Goal: Information Seeking & Learning: Learn about a topic

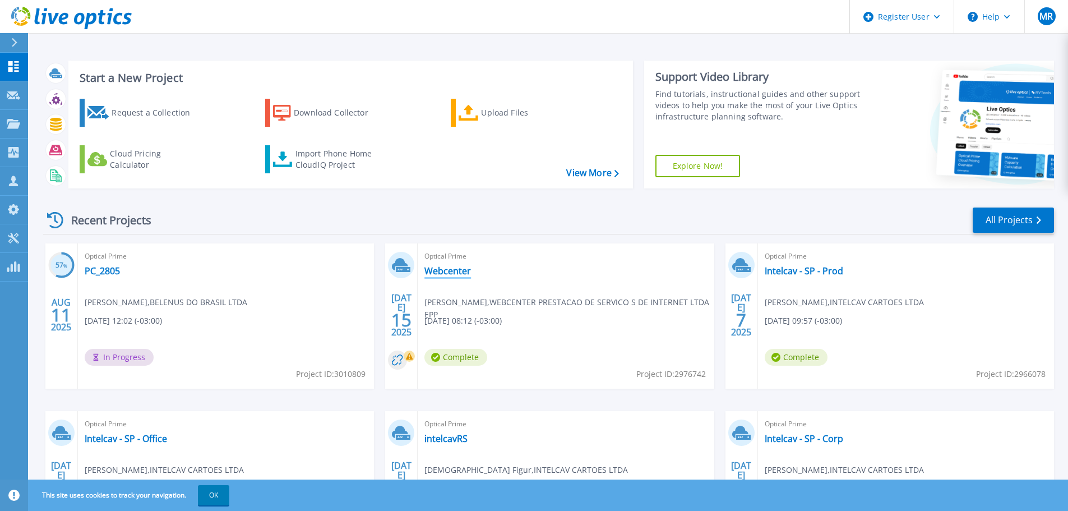
click at [434, 269] on link "Webcenter" at bounding box center [448, 270] width 47 height 11
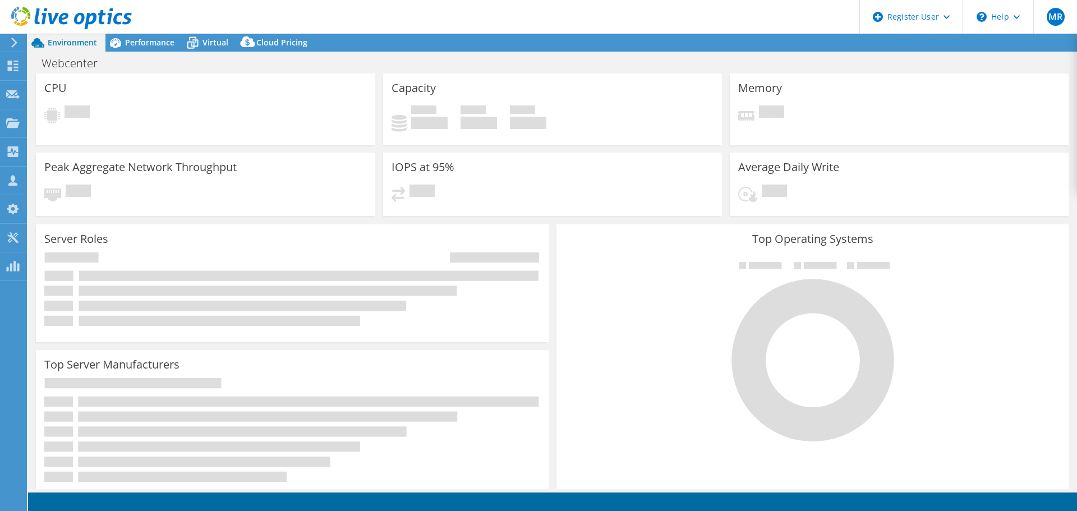
select select "USD"
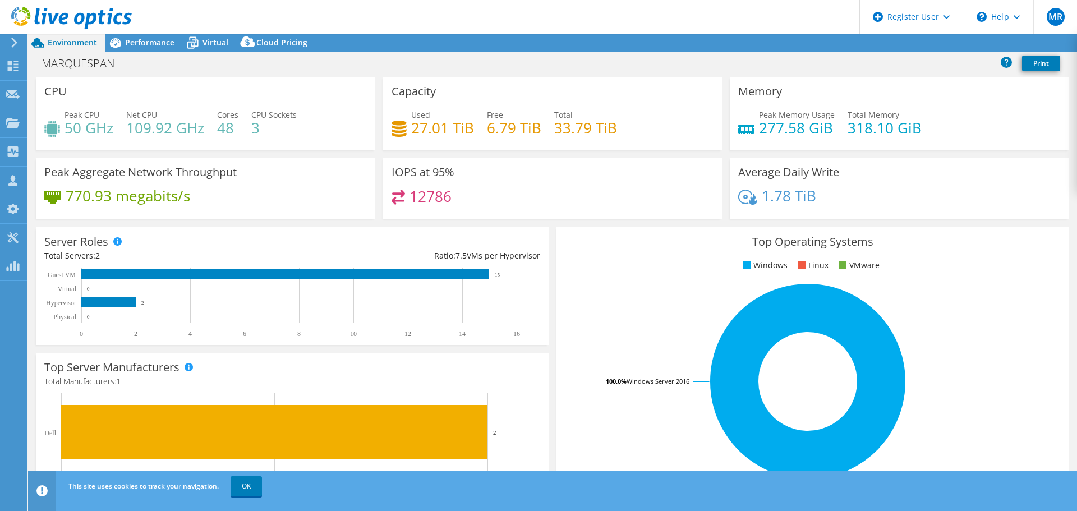
click at [250, 488] on link "OK" at bounding box center [245, 486] width 31 height 20
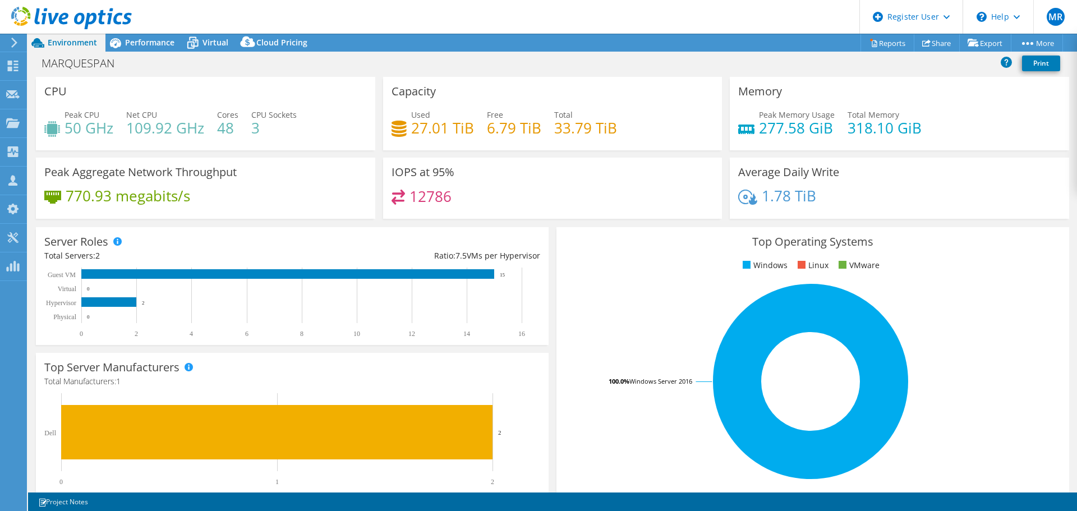
click at [125, 44] on span "Performance" at bounding box center [149, 42] width 49 height 11
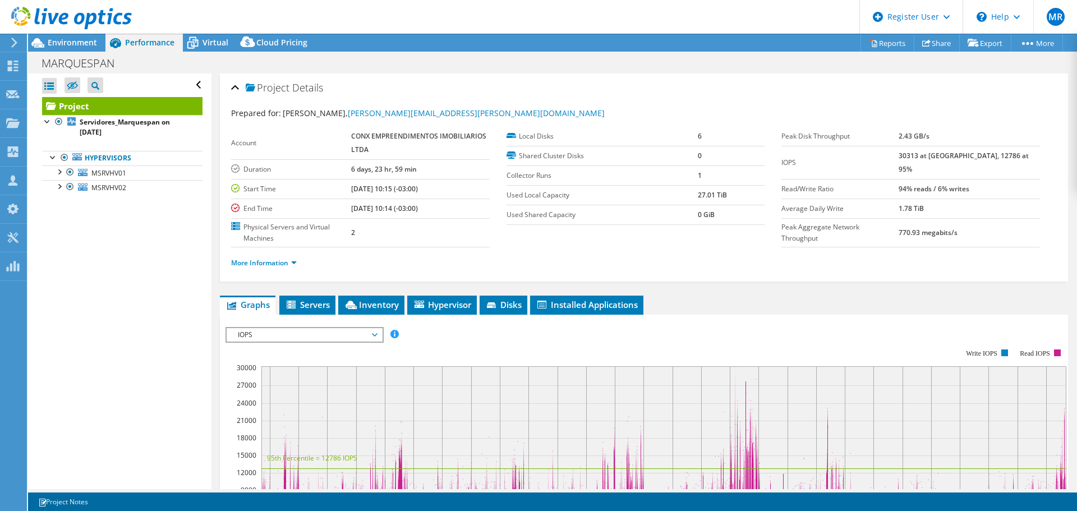
click at [72, 49] on div "Environment" at bounding box center [66, 43] width 77 height 18
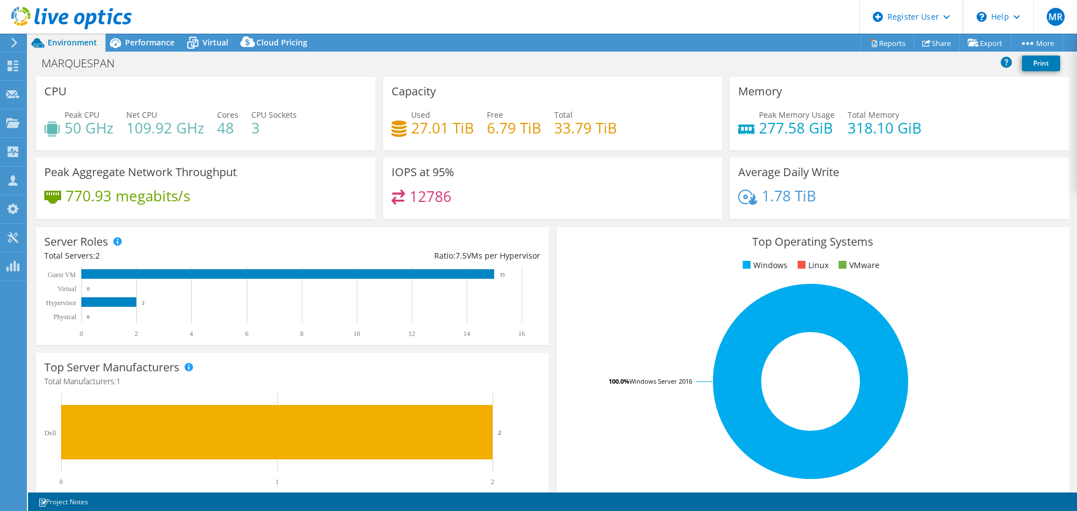
click at [160, 48] on div "Performance" at bounding box center [143, 43] width 77 height 18
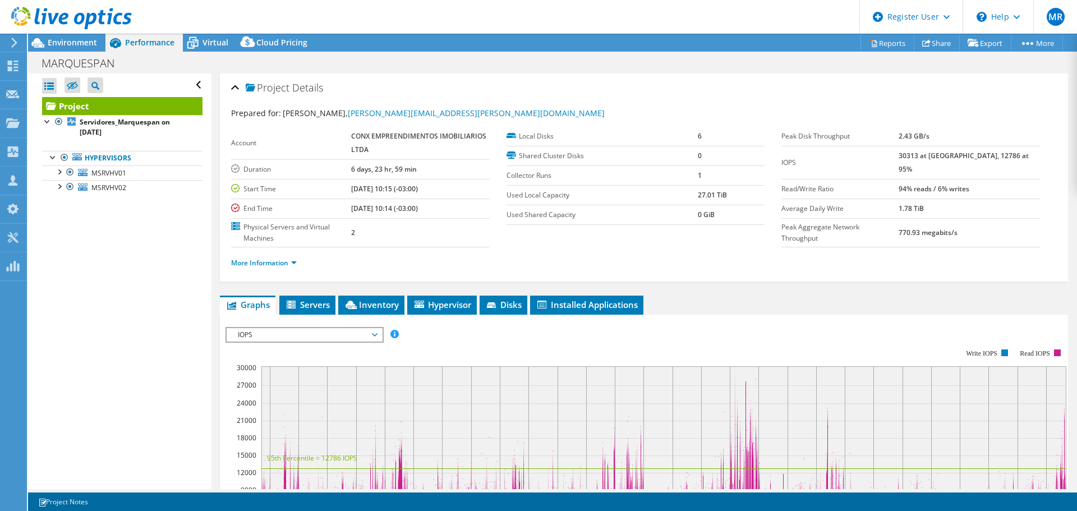
click at [59, 170] on div at bounding box center [58, 170] width 11 height 11
click at [59, 248] on div at bounding box center [58, 244] width 11 height 11
click at [77, 45] on span "Environment" at bounding box center [72, 42] width 49 height 11
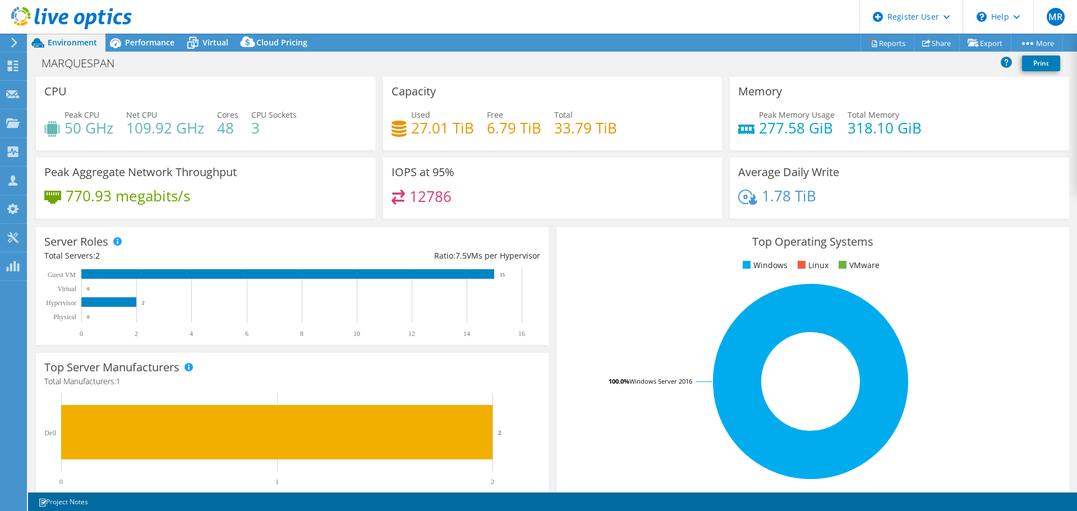
click at [136, 49] on div "Performance" at bounding box center [143, 43] width 77 height 18
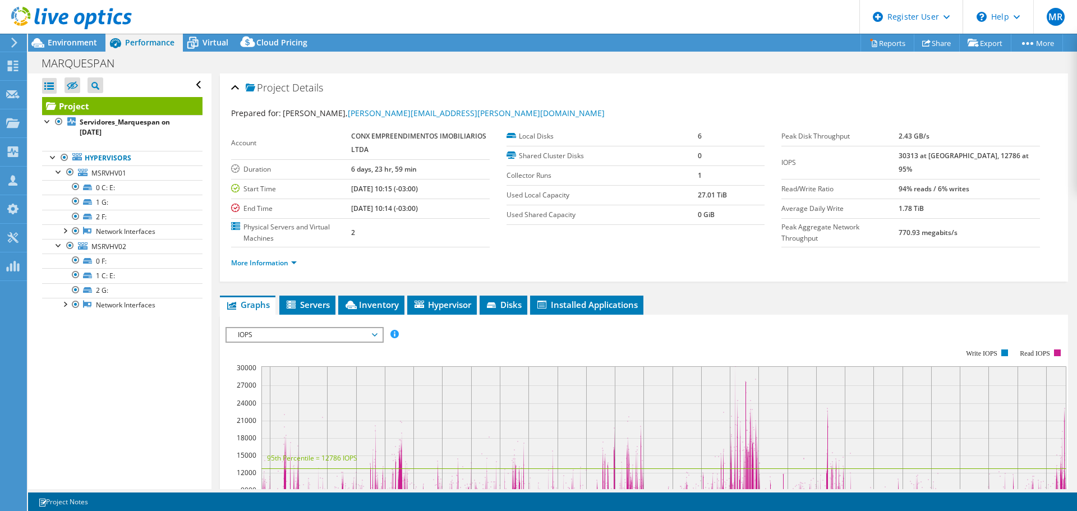
click at [45, 40] on icon at bounding box center [38, 43] width 20 height 20
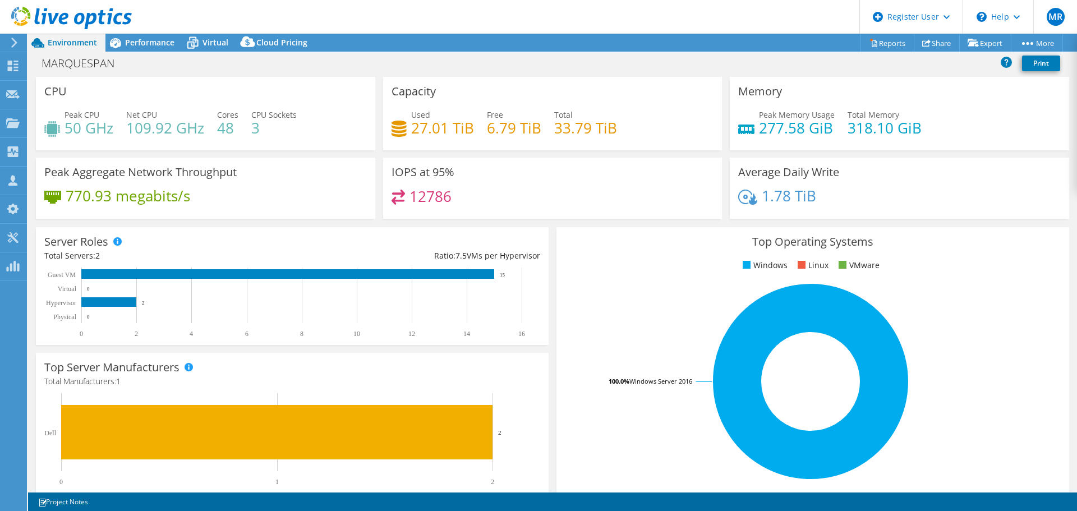
click at [114, 45] on icon at bounding box center [115, 43] width 11 height 10
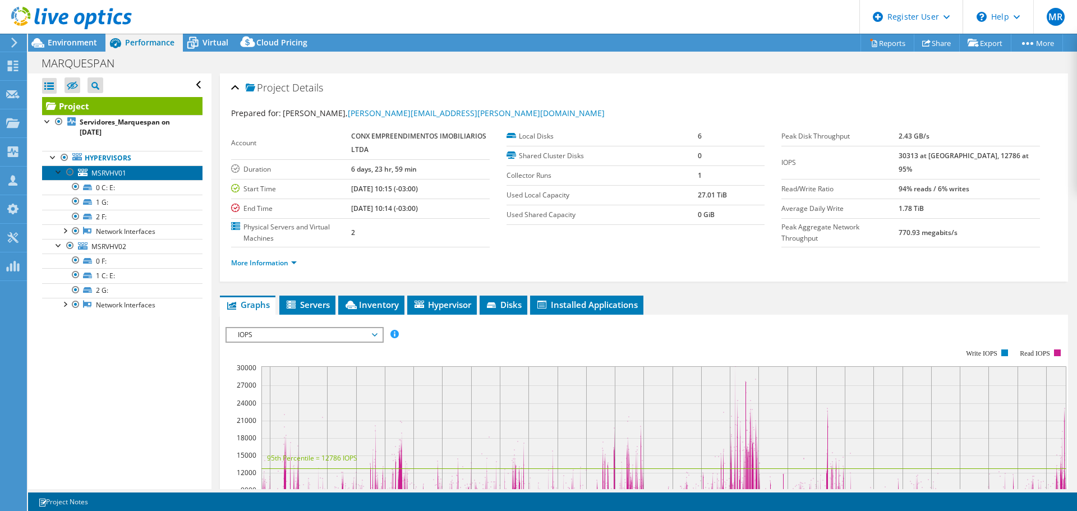
click at [107, 171] on span "MSRVHV01" at bounding box center [108, 173] width 35 height 10
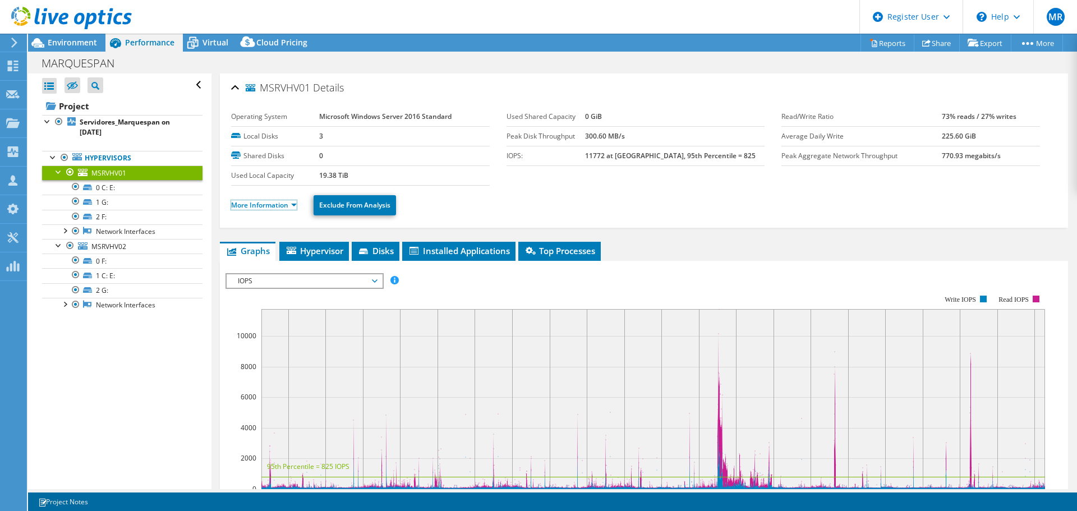
click at [253, 206] on link "More Information" at bounding box center [264, 205] width 66 height 10
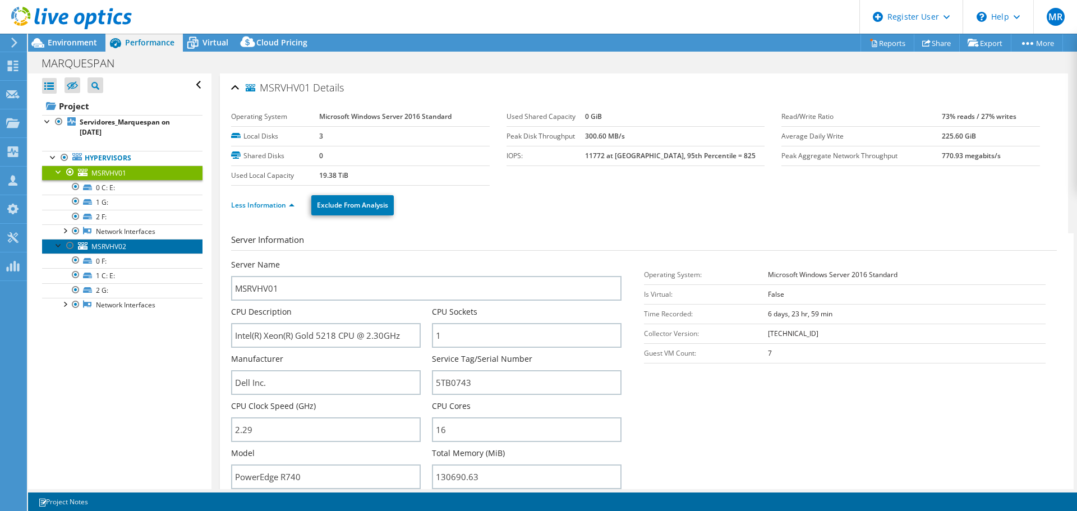
click at [119, 245] on span "MSRVHV02" at bounding box center [108, 247] width 35 height 10
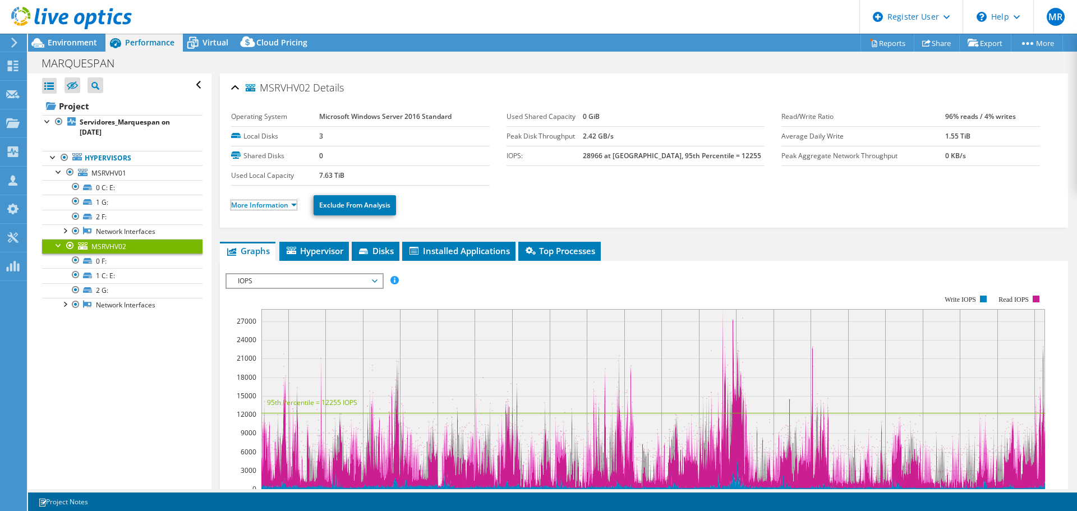
click at [262, 207] on link "More Information" at bounding box center [264, 205] width 66 height 10
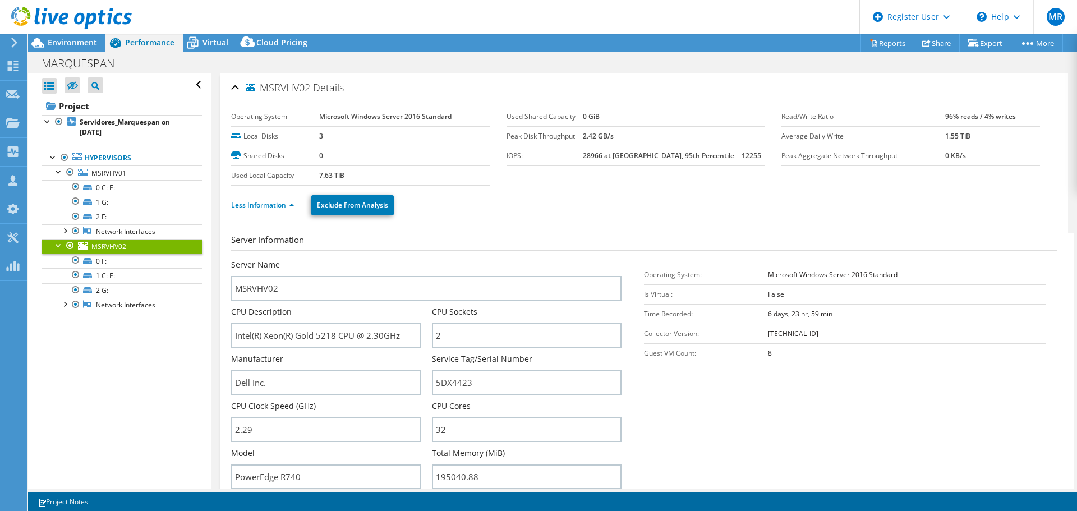
click at [78, 41] on span "Environment" at bounding box center [72, 42] width 49 height 11
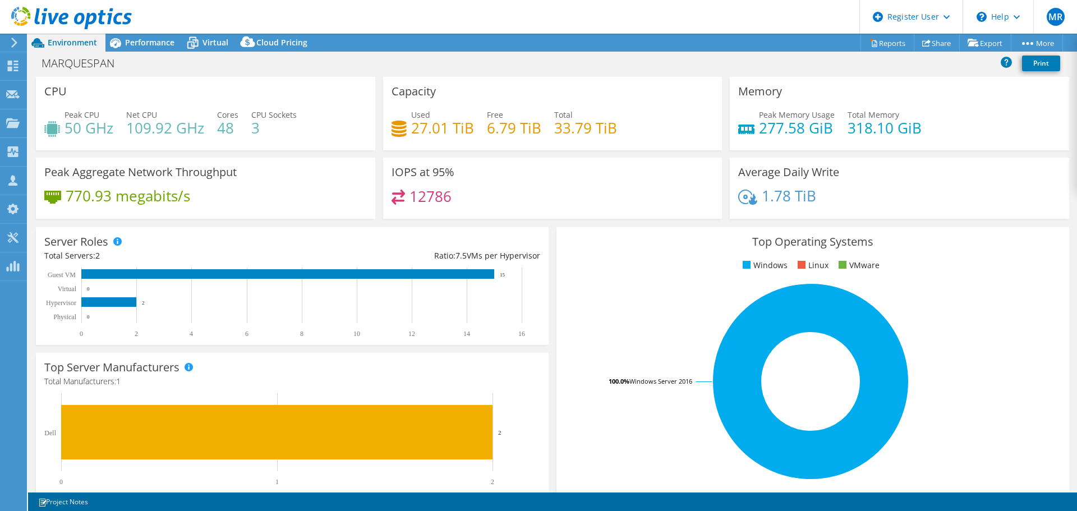
click at [153, 48] on div "Performance" at bounding box center [143, 43] width 77 height 18
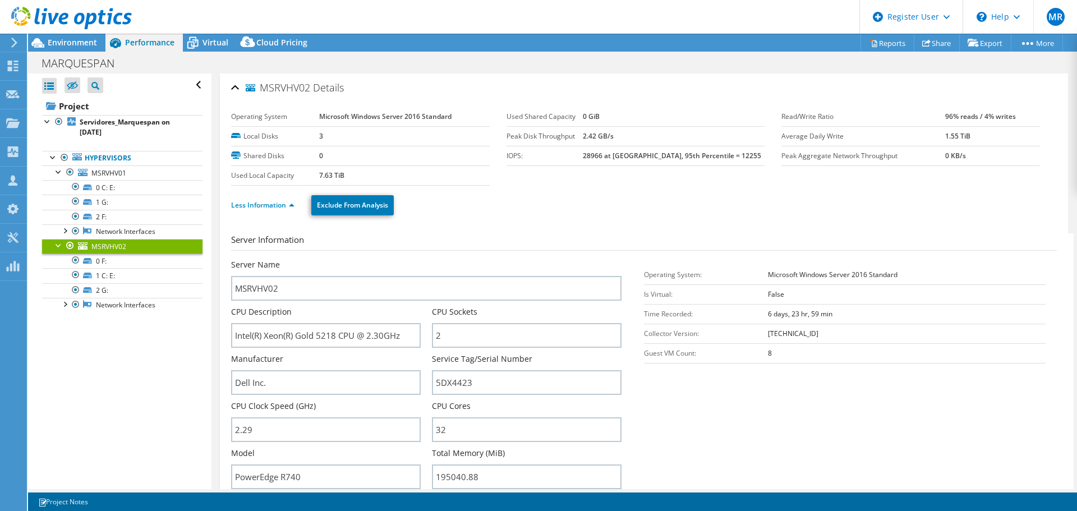
scroll to position [168, 0]
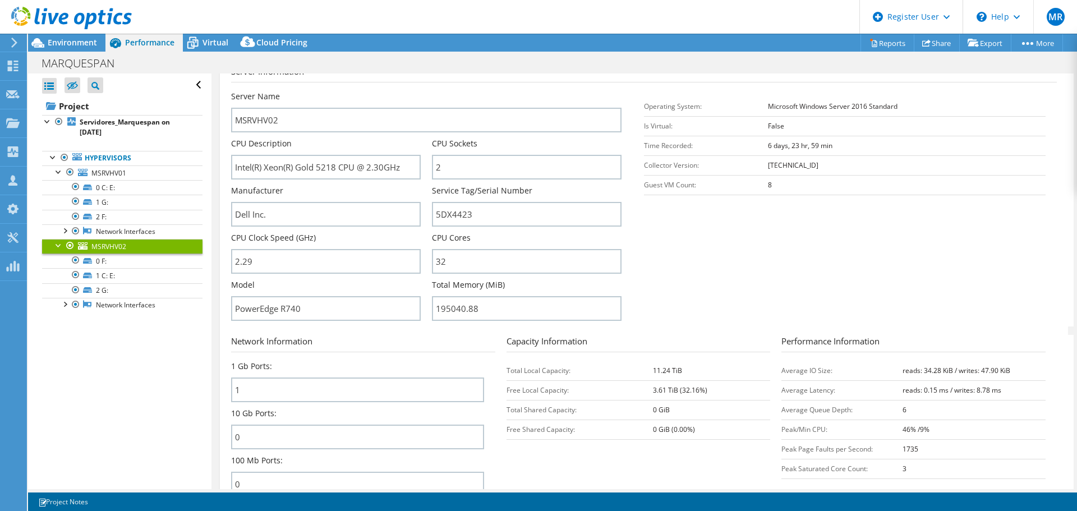
click at [81, 47] on span "Environment" at bounding box center [72, 42] width 49 height 11
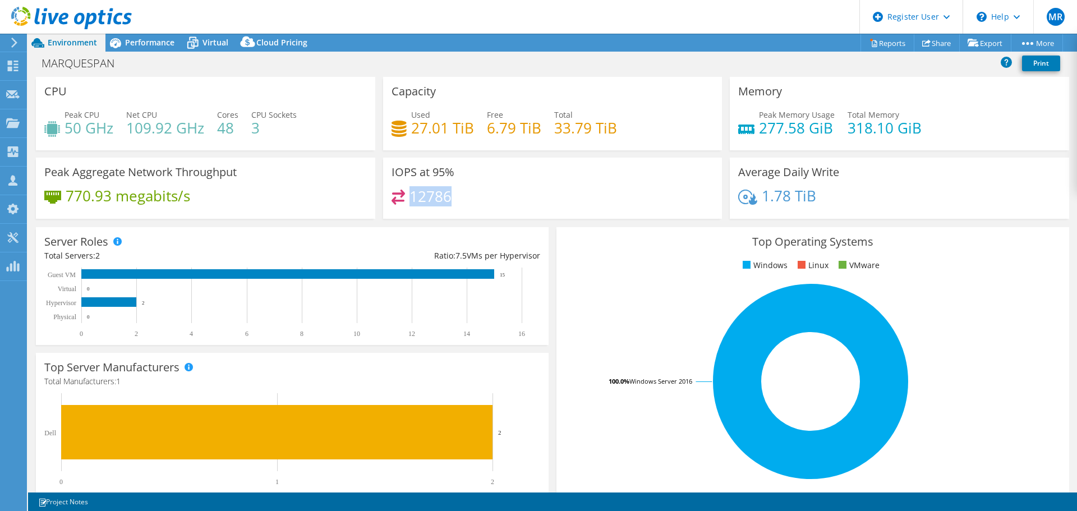
drag, startPoint x: 409, startPoint y: 195, endPoint x: 447, endPoint y: 196, distance: 38.2
click at [447, 196] on h4 "12786" at bounding box center [430, 196] width 42 height 12
click at [432, 196] on h4 "12786" at bounding box center [430, 196] width 42 height 12
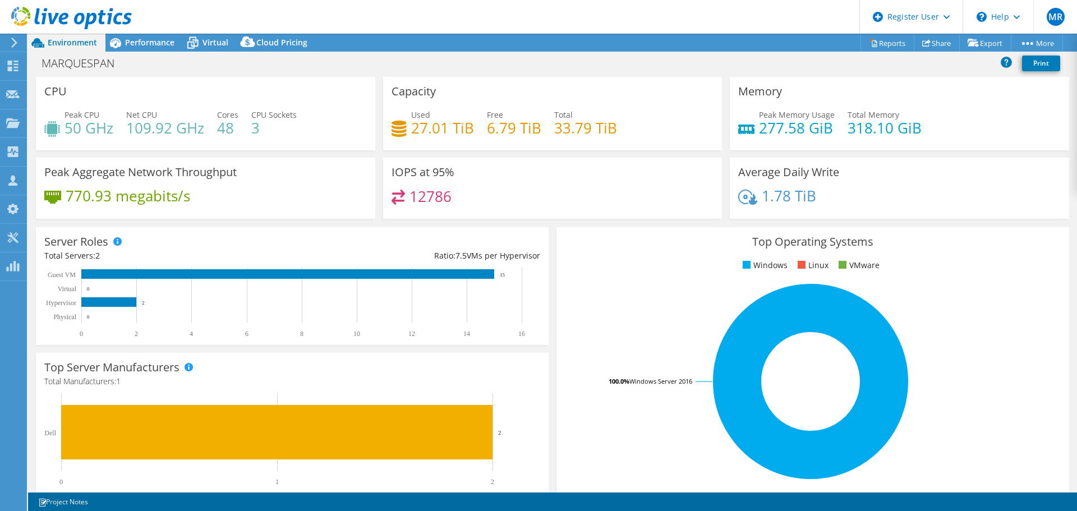
click at [133, 41] on span "Performance" at bounding box center [149, 42] width 49 height 11
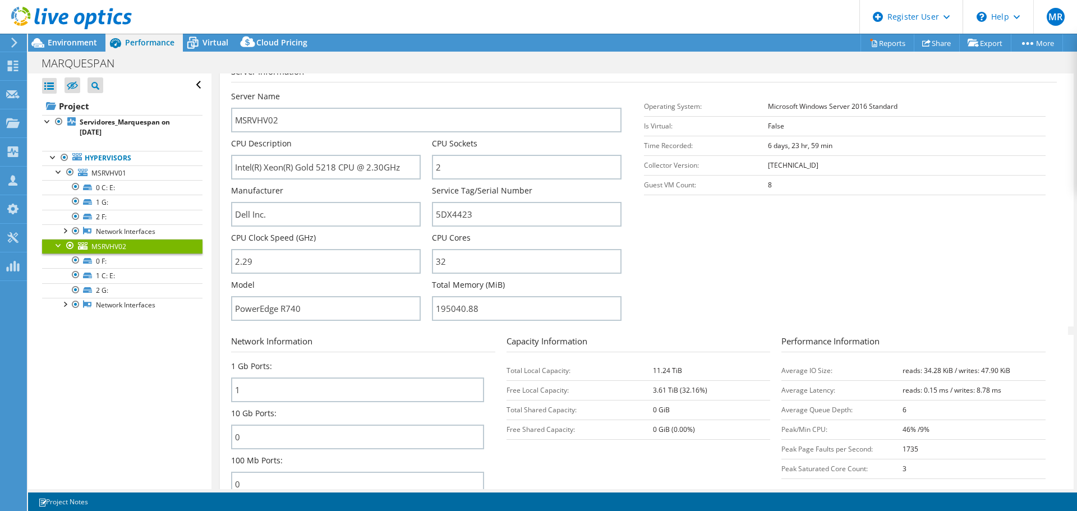
scroll to position [0, 0]
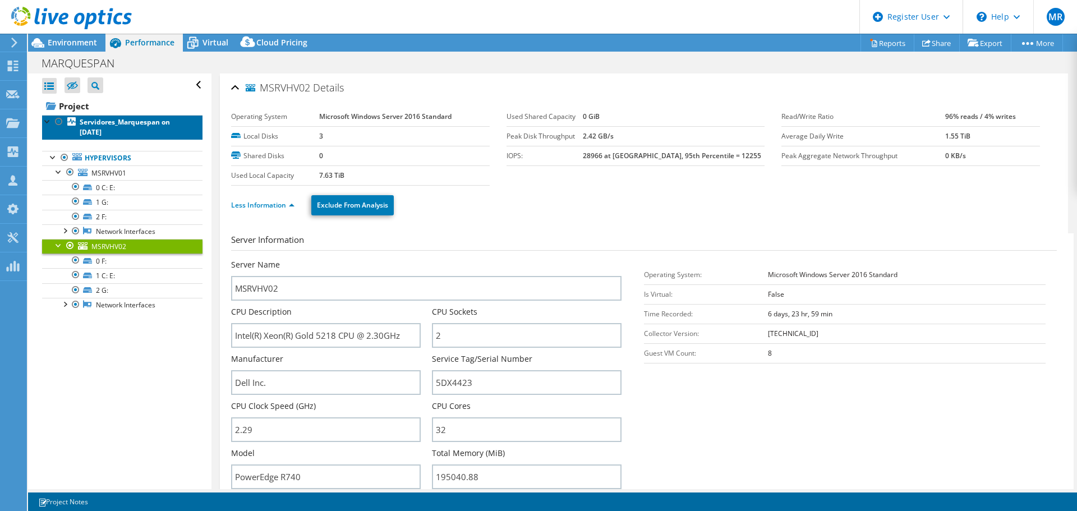
click at [109, 123] on b "Servidores_Marquespan on 8/7/2025" at bounding box center [125, 127] width 90 height 20
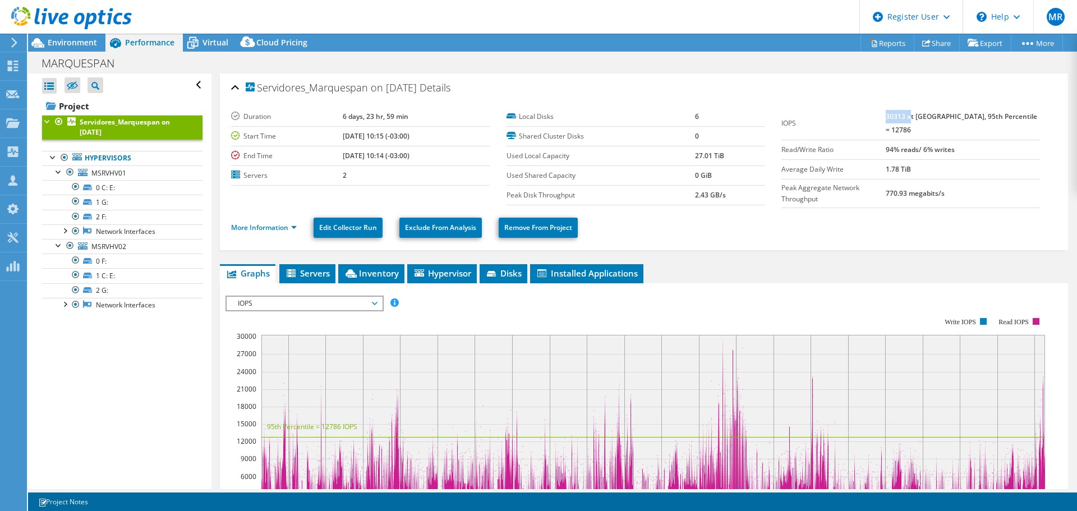
drag, startPoint x: 902, startPoint y: 116, endPoint x: 926, endPoint y: 118, distance: 23.7
click at [926, 118] on b "30313 at Peak, 95th Percentile = 12786" at bounding box center [961, 123] width 151 height 23
click at [919, 118] on b "30313 at Peak, 95th Percentile = 12786" at bounding box center [961, 123] width 151 height 23
click at [56, 40] on span "Environment" at bounding box center [72, 42] width 49 height 11
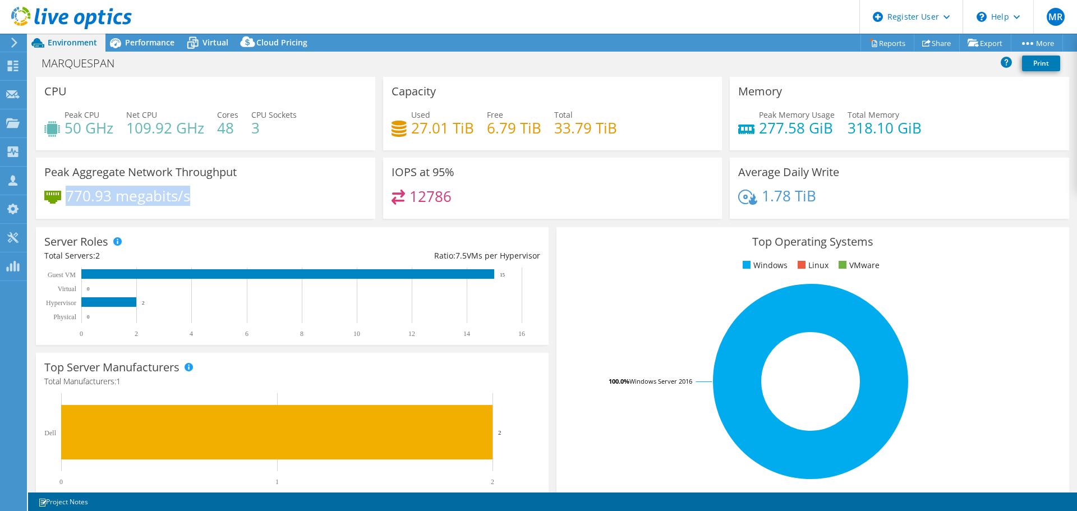
drag, startPoint x: 67, startPoint y: 197, endPoint x: 190, endPoint y: 199, distance: 122.3
click at [190, 199] on h4 "770.93 megabits/s" at bounding box center [128, 196] width 124 height 12
click at [190, 199] on div "770.93 megabits/s" at bounding box center [205, 202] width 322 height 24
drag, startPoint x: 846, startPoint y: 128, endPoint x: 894, endPoint y: 128, distance: 48.8
click at [892, 128] on h4 "318.10 GiB" at bounding box center [884, 128] width 74 height 12
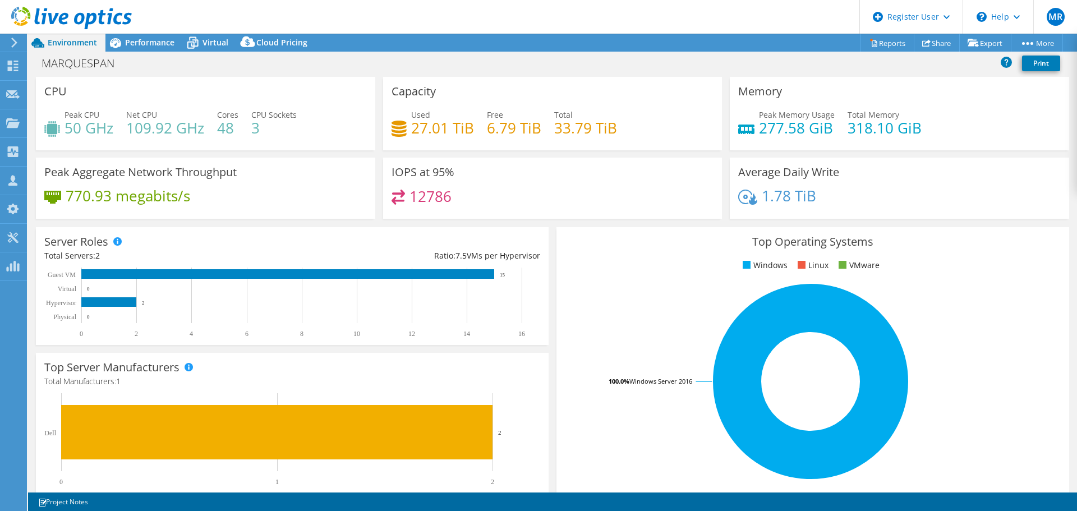
click at [906, 128] on h4 "318.10 GiB" at bounding box center [884, 128] width 74 height 12
drag, startPoint x: 915, startPoint y: 128, endPoint x: 839, endPoint y: 127, distance: 76.3
click at [839, 127] on div "Peak Memory Usage 277.58 GiB Total Memory 318.10 GiB" at bounding box center [899, 127] width 322 height 36
click at [824, 125] on h4 "277.58 GiB" at bounding box center [797, 128] width 76 height 12
click at [147, 47] on span "Performance" at bounding box center [149, 42] width 49 height 11
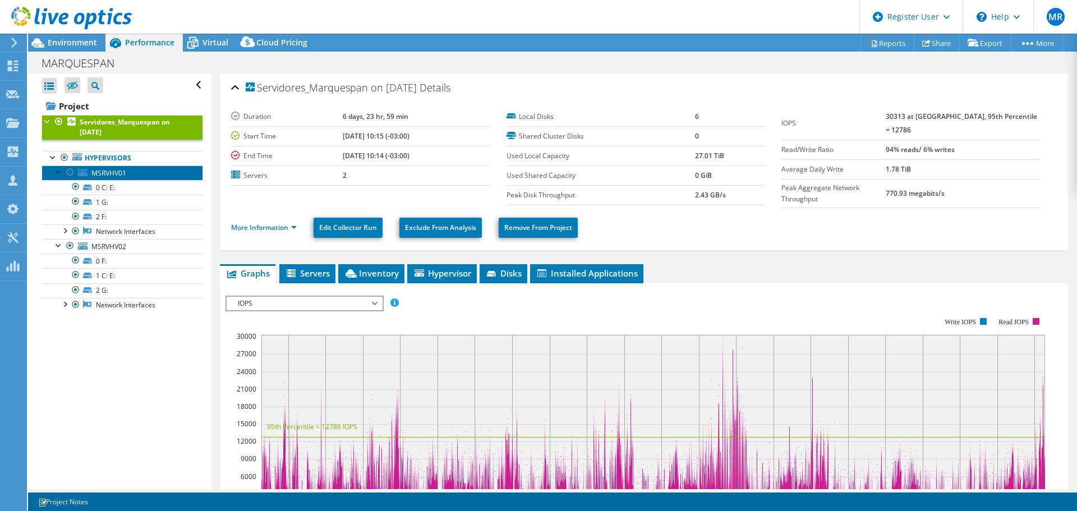
click at [116, 173] on span "MSRVHV01" at bounding box center [108, 173] width 35 height 10
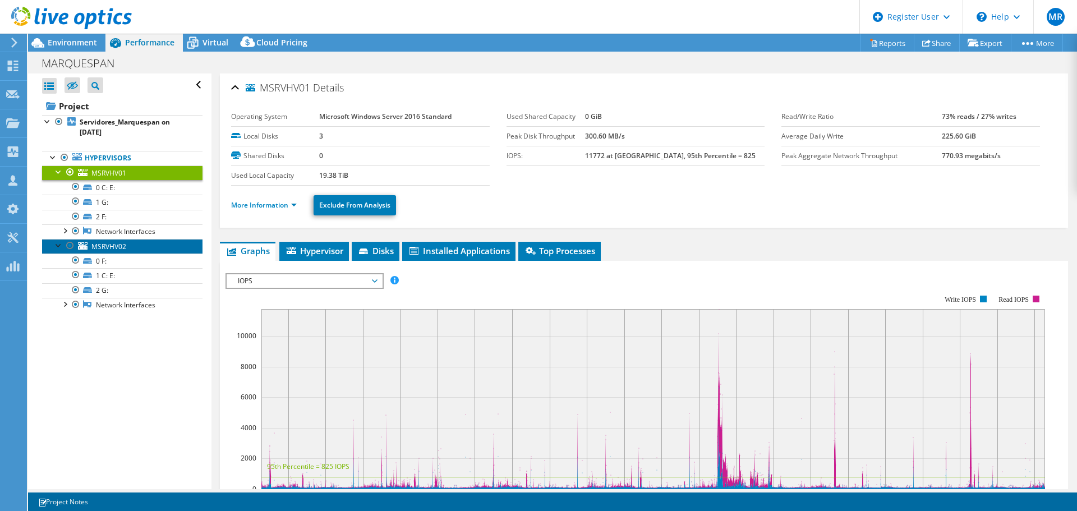
click at [119, 247] on span "MSRVHV02" at bounding box center [108, 247] width 35 height 10
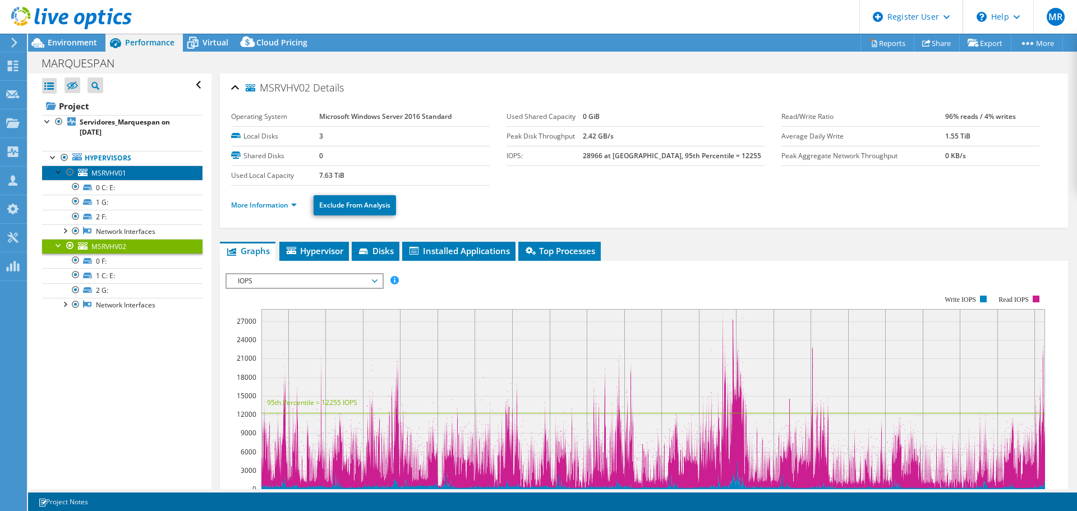
click at [114, 174] on span "MSRVHV01" at bounding box center [108, 173] width 35 height 10
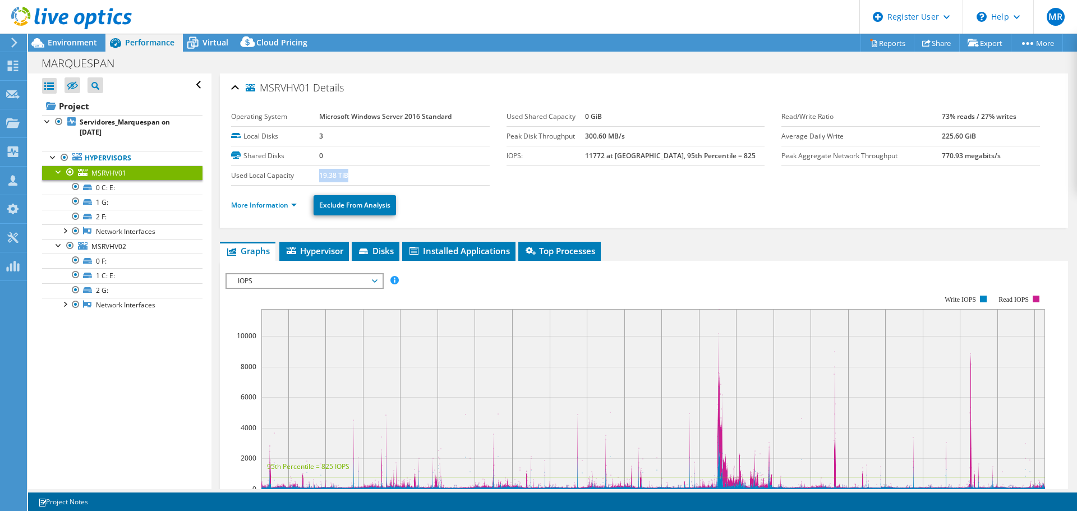
drag, startPoint x: 318, startPoint y: 174, endPoint x: 345, endPoint y: 176, distance: 27.0
click at [345, 176] on b "19.38 TiB" at bounding box center [333, 175] width 29 height 10
click at [67, 246] on div at bounding box center [69, 245] width 11 height 13
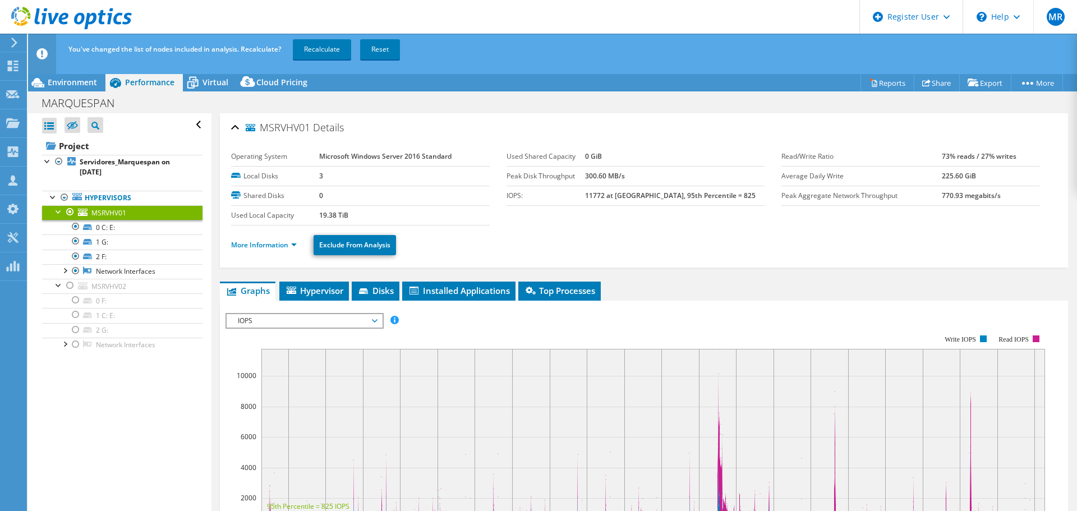
click at [328, 50] on link "Recalculate" at bounding box center [322, 49] width 58 height 20
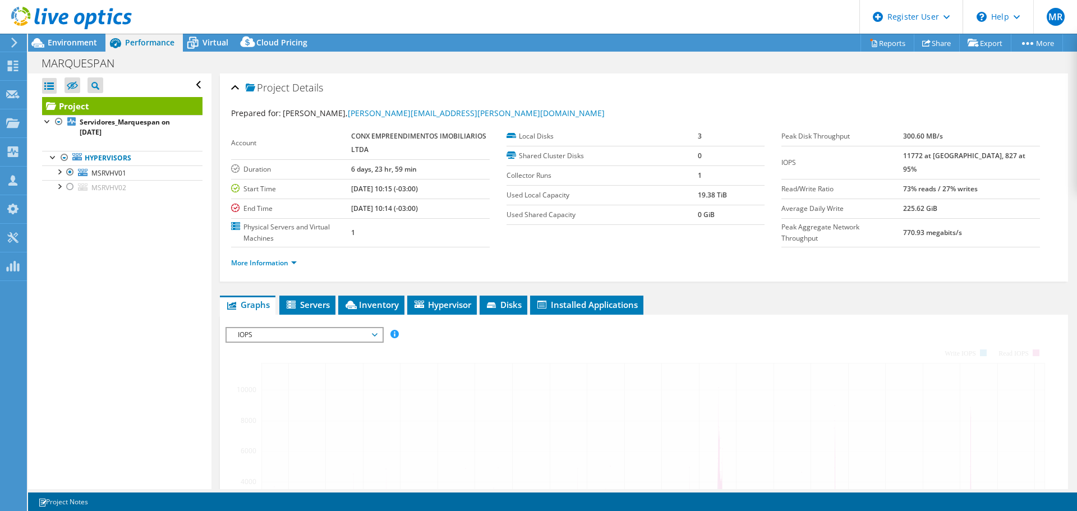
click at [87, 44] on span "Environment" at bounding box center [72, 42] width 49 height 11
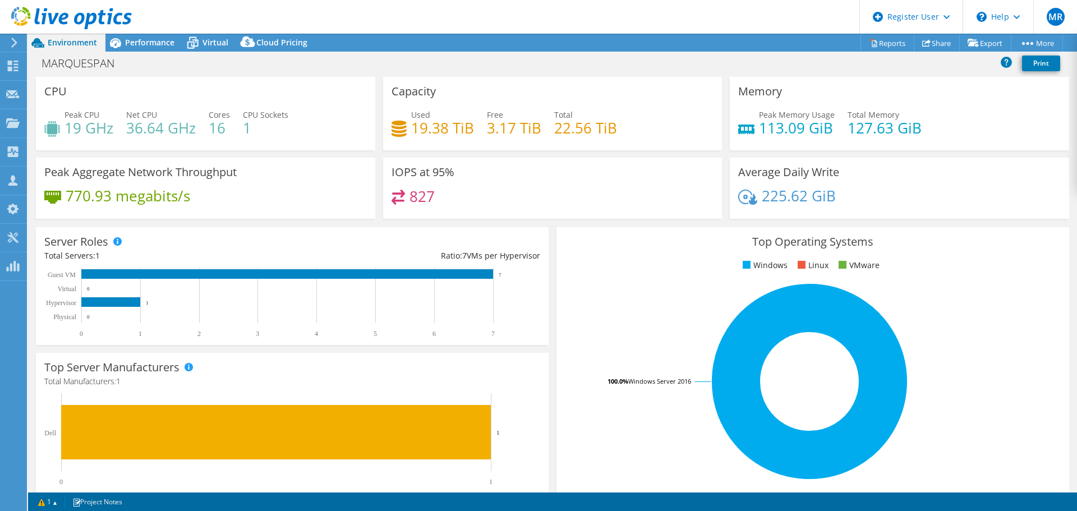
click at [155, 50] on div "Performance" at bounding box center [143, 43] width 77 height 18
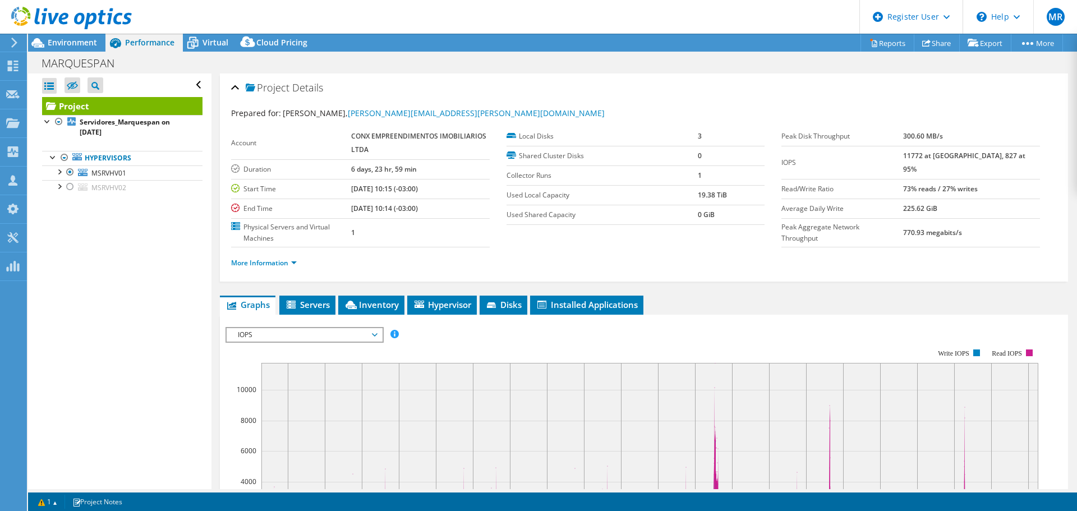
click at [62, 184] on div at bounding box center [58, 185] width 11 height 11
click at [65, 45] on span "Environment" at bounding box center [72, 42] width 49 height 11
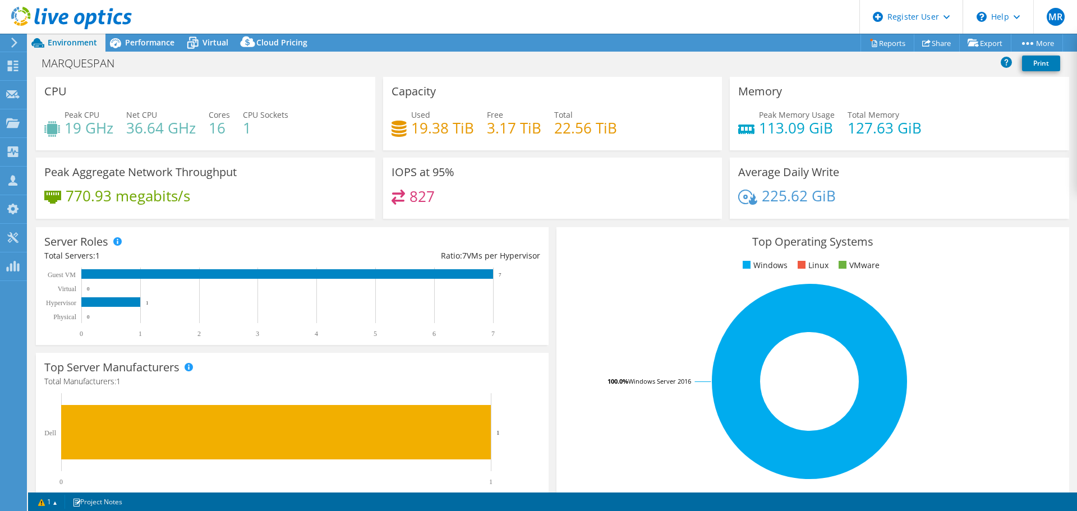
click at [134, 42] on span "Performance" at bounding box center [149, 42] width 49 height 11
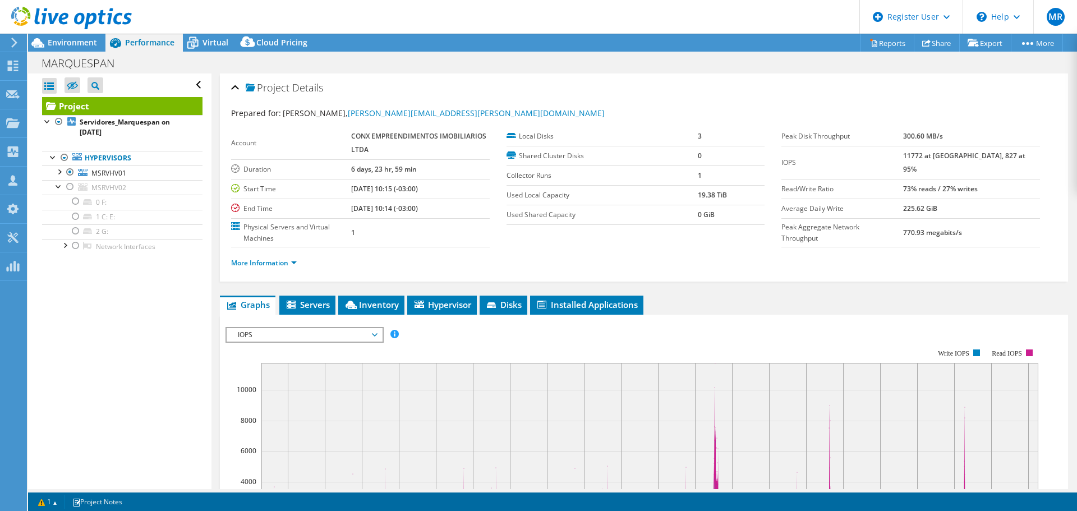
click at [66, 34] on div at bounding box center [66, 19] width 132 height 38
click at [69, 36] on div at bounding box center [66, 19] width 132 height 38
click at [70, 42] on span "Environment" at bounding box center [72, 42] width 49 height 11
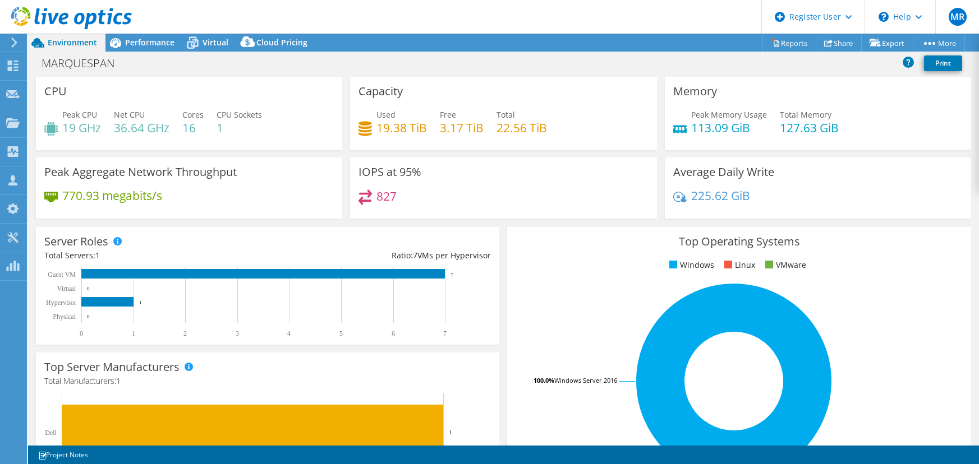
select select "USD"
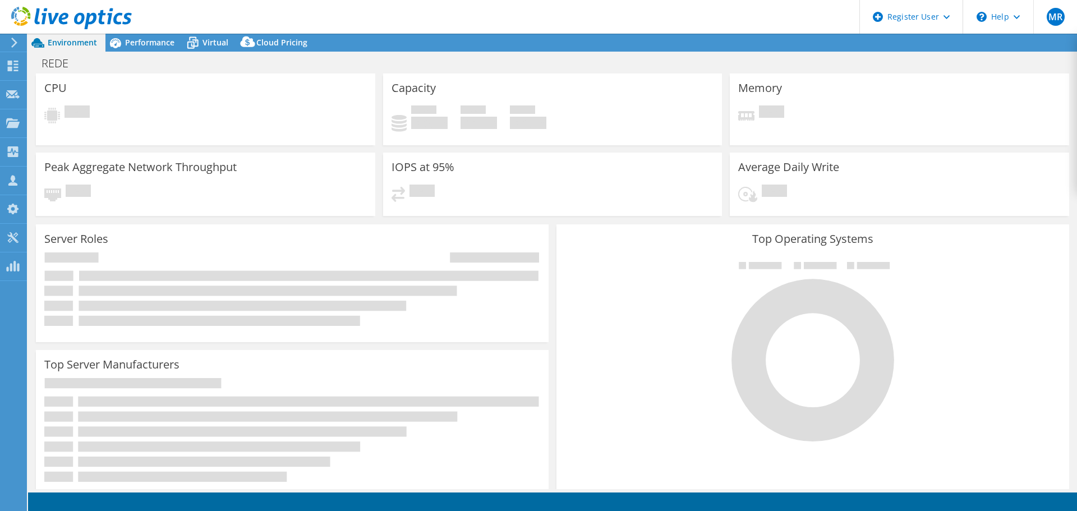
select select "USD"
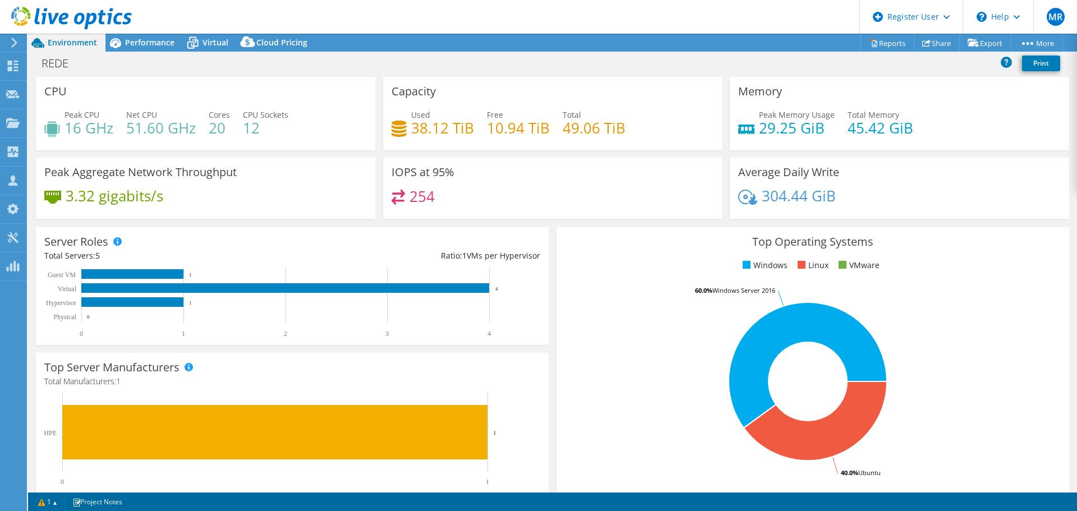
click at [166, 48] on div "Performance" at bounding box center [143, 43] width 77 height 18
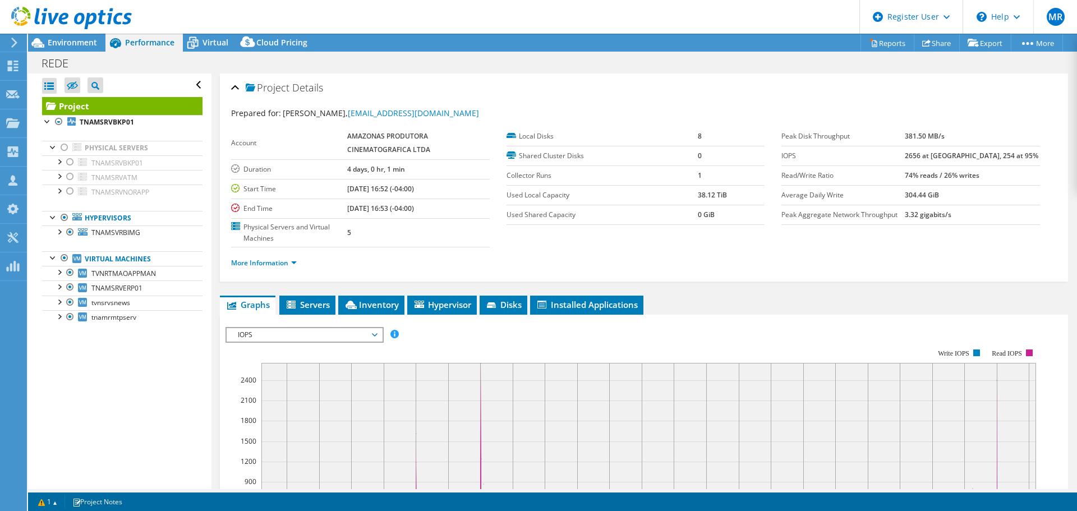
click at [82, 44] on span "Environment" at bounding box center [72, 42] width 49 height 11
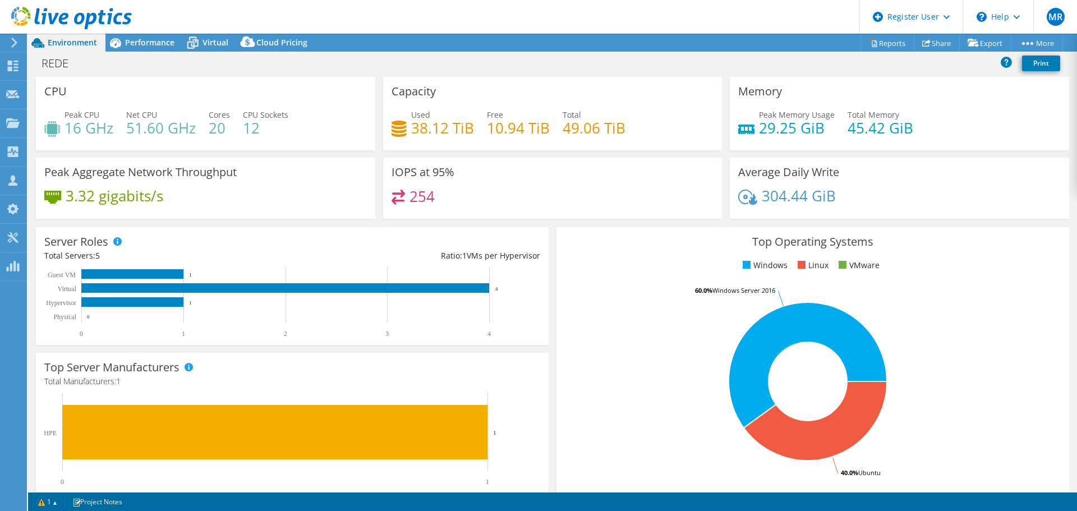
click at [117, 38] on icon at bounding box center [115, 43] width 20 height 20
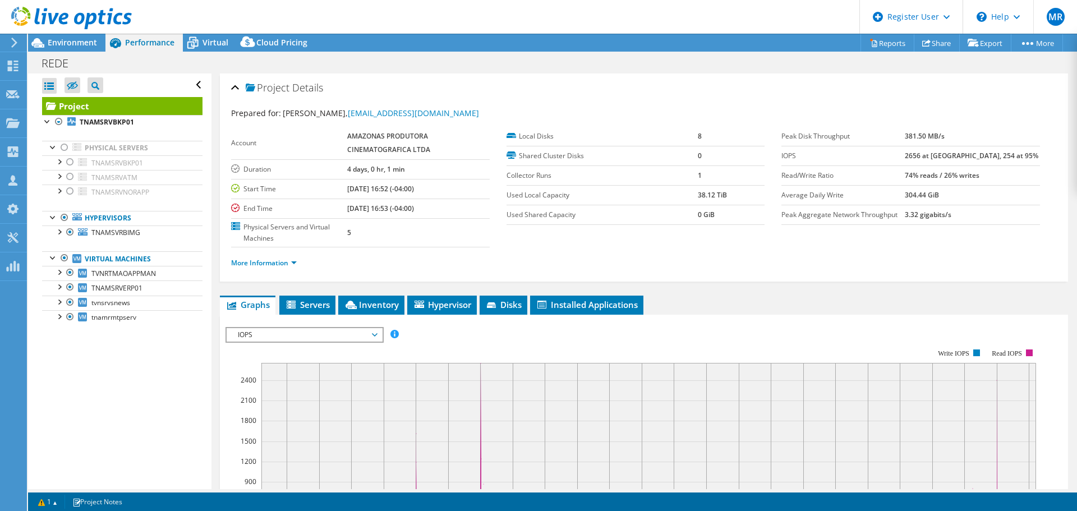
click at [64, 149] on div at bounding box center [64, 147] width 11 height 13
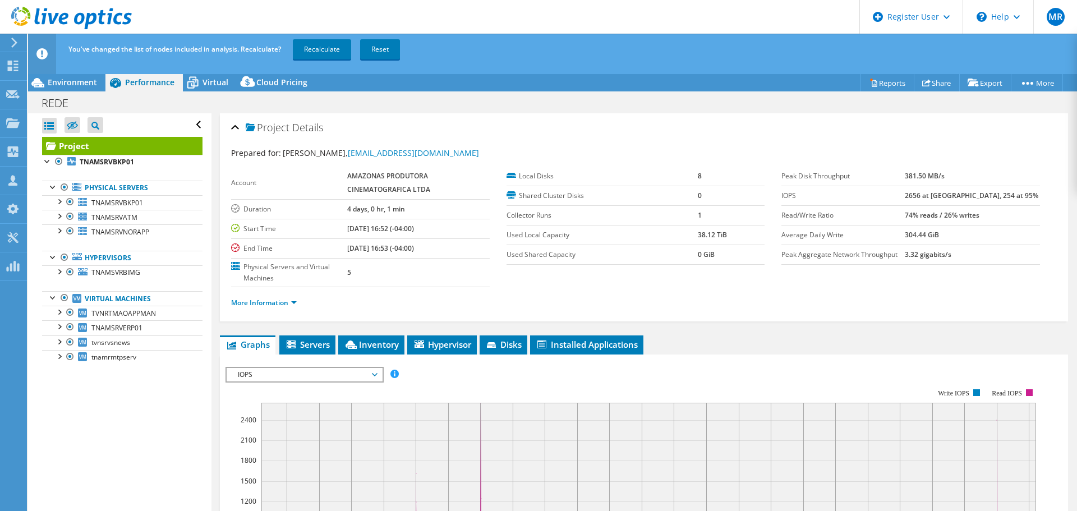
click at [320, 52] on link "Recalculate" at bounding box center [322, 49] width 58 height 20
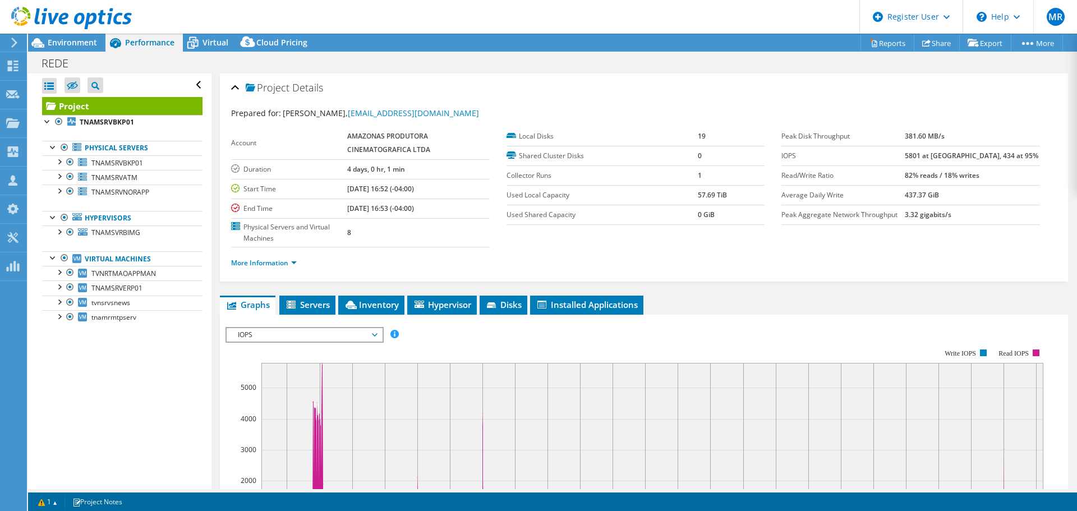
drag, startPoint x: 536, startPoint y: 400, endPoint x: 583, endPoint y: 454, distance: 71.5
click at [536, 400] on rect at bounding box center [652, 453] width 782 height 180
click at [264, 263] on link "More Information" at bounding box center [264, 263] width 66 height 10
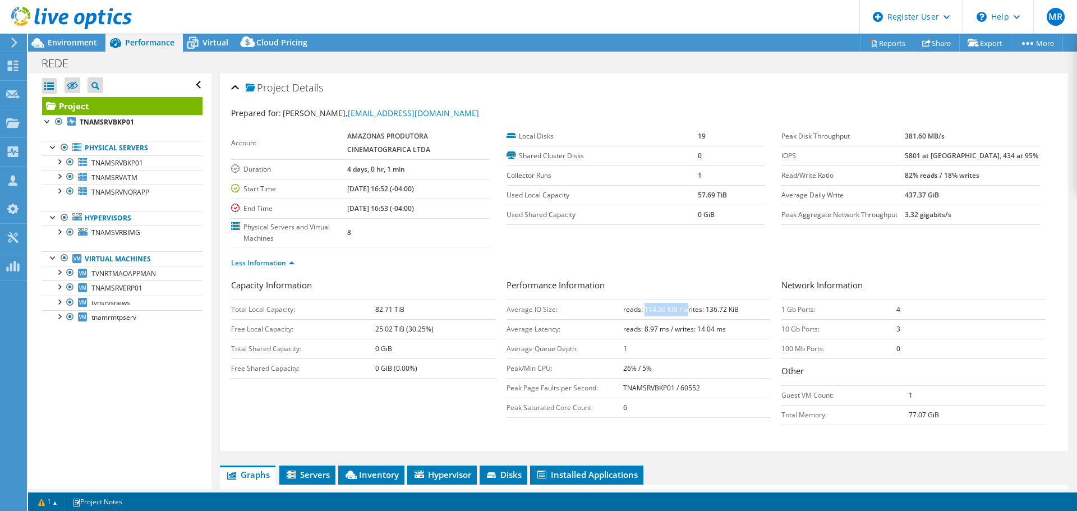
drag, startPoint x: 640, startPoint y: 308, endPoint x: 687, endPoint y: 307, distance: 46.6
click at [686, 307] on b "reads: 114.30 KiB / writes: 136.72 KiB" at bounding box center [681, 310] width 116 height 10
drag, startPoint x: 732, startPoint y: 306, endPoint x: 703, endPoint y: 305, distance: 28.6
click at [703, 305] on b "reads: 114.30 KiB / writes: 136.72 KiB" at bounding box center [681, 310] width 116 height 10
drag, startPoint x: 640, startPoint y: 308, endPoint x: 673, endPoint y: 309, distance: 33.1
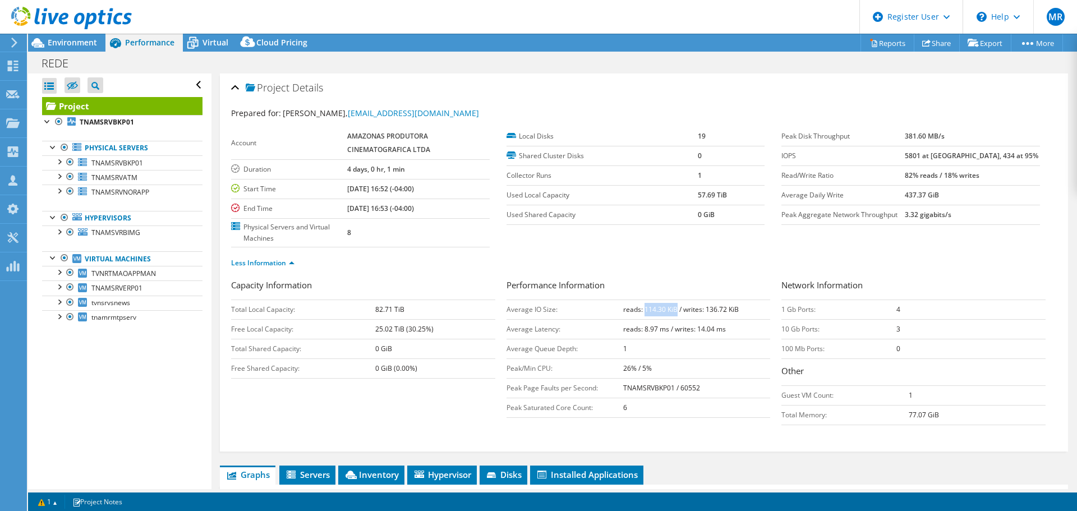
click at [673, 309] on b "reads: 114.30 KiB / writes: 136.72 KiB" at bounding box center [681, 310] width 116 height 10
click at [422, 243] on td "8" at bounding box center [418, 232] width 142 height 29
click at [61, 123] on div at bounding box center [58, 121] width 11 height 13
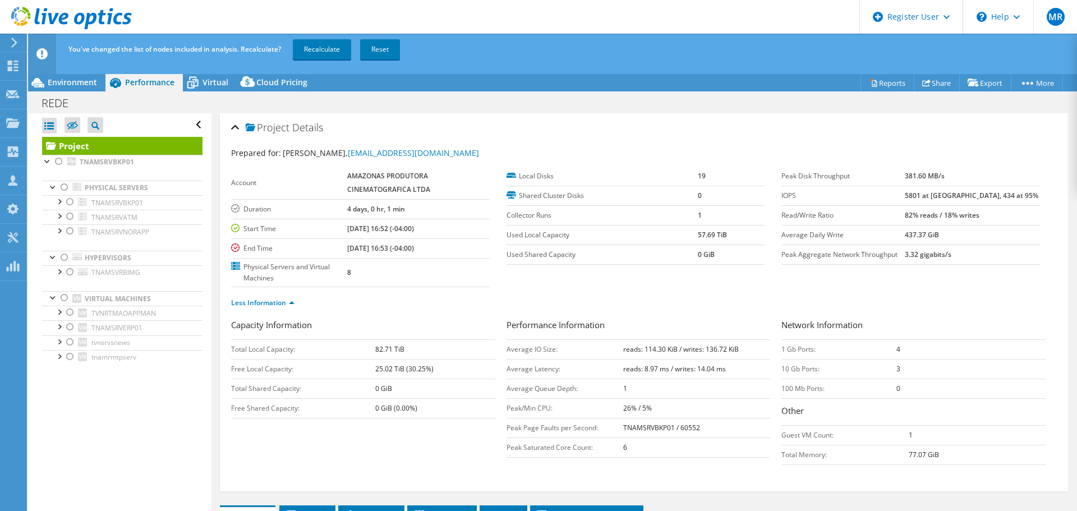
click at [65, 300] on div at bounding box center [64, 297] width 11 height 13
click at [326, 46] on link "Recalculate" at bounding box center [322, 49] width 58 height 20
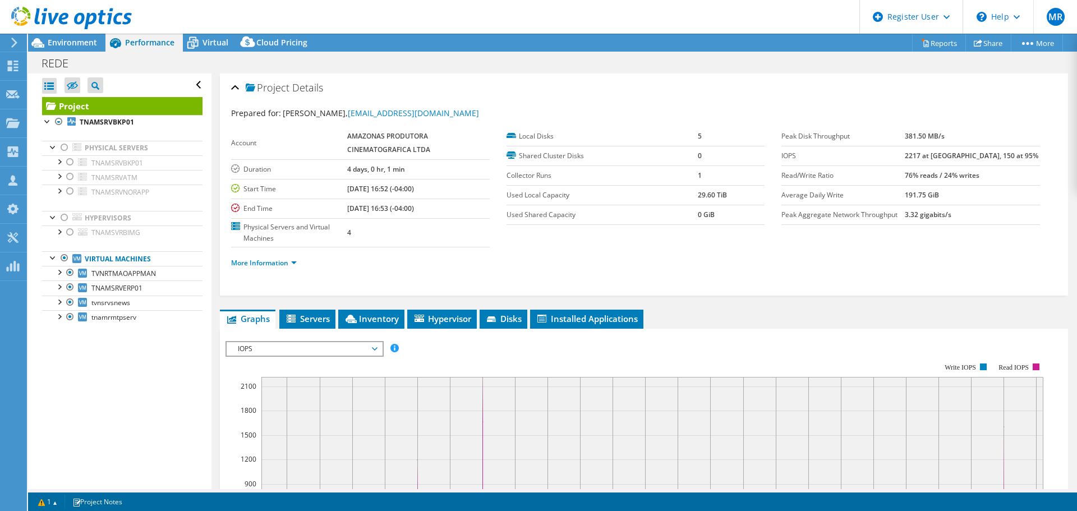
click at [57, 40] on span "Environment" at bounding box center [72, 42] width 49 height 11
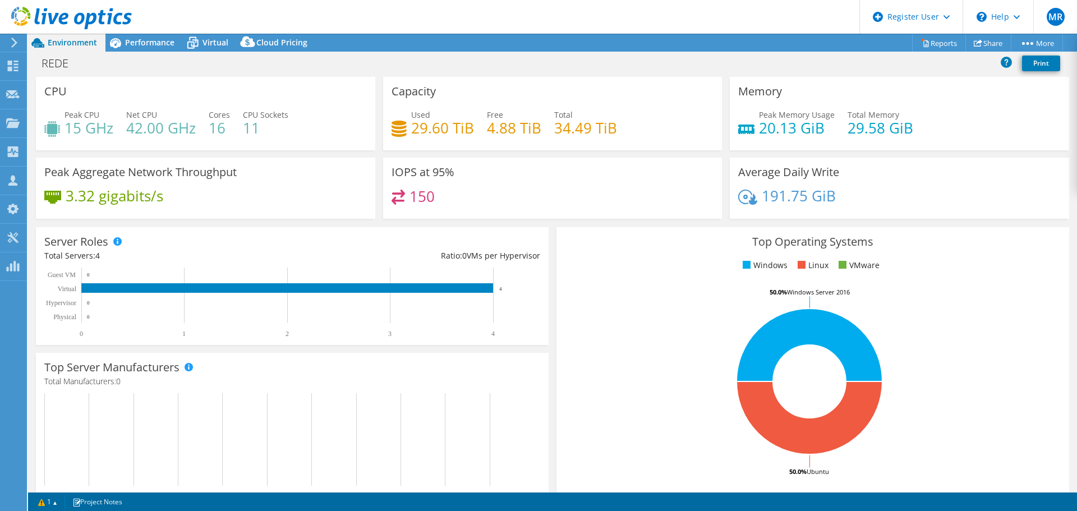
click at [145, 47] on span "Performance" at bounding box center [149, 42] width 49 height 11
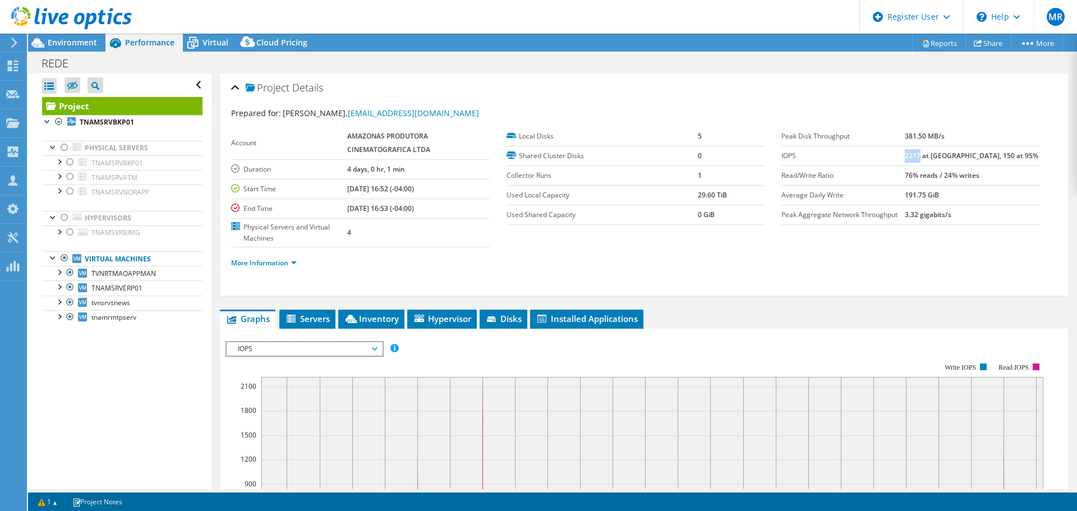
drag, startPoint x: 930, startPoint y: 155, endPoint x: 946, endPoint y: 156, distance: 15.2
click at [946, 156] on b "2217 at Peak, 150 at 95%" at bounding box center [971, 156] width 133 height 10
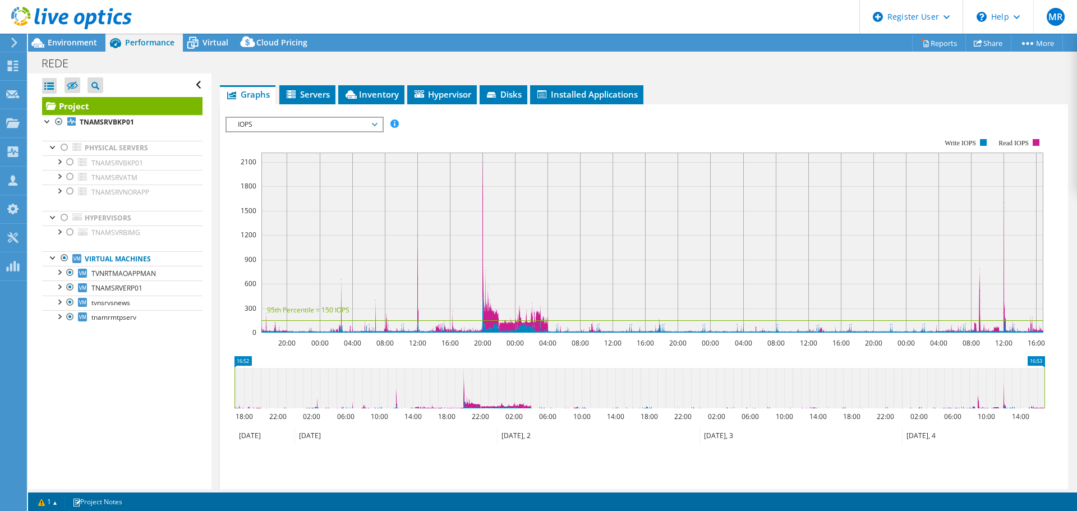
click at [60, 230] on div at bounding box center [58, 230] width 11 height 11
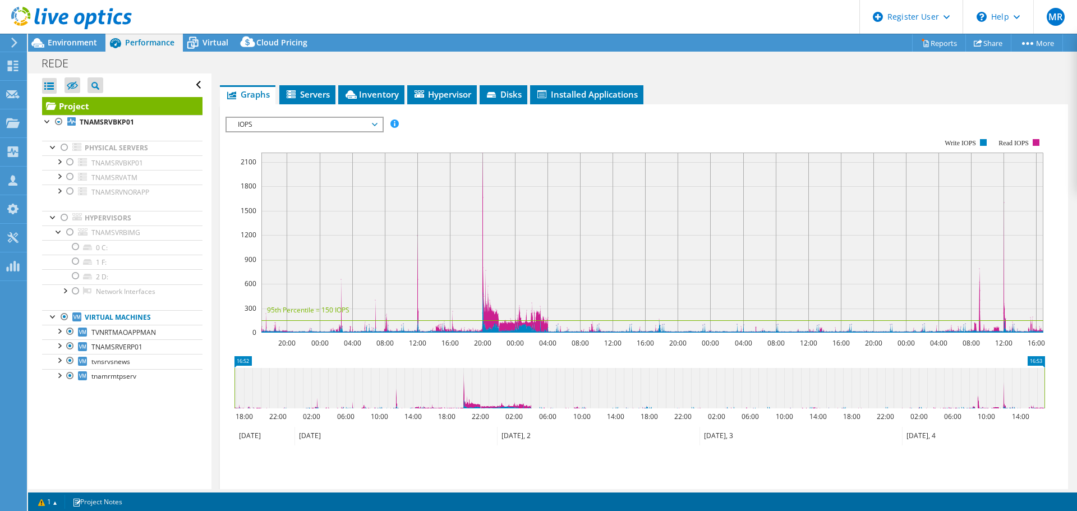
click at [61, 331] on div at bounding box center [58, 330] width 11 height 11
click at [75, 248] on div at bounding box center [75, 246] width 11 height 13
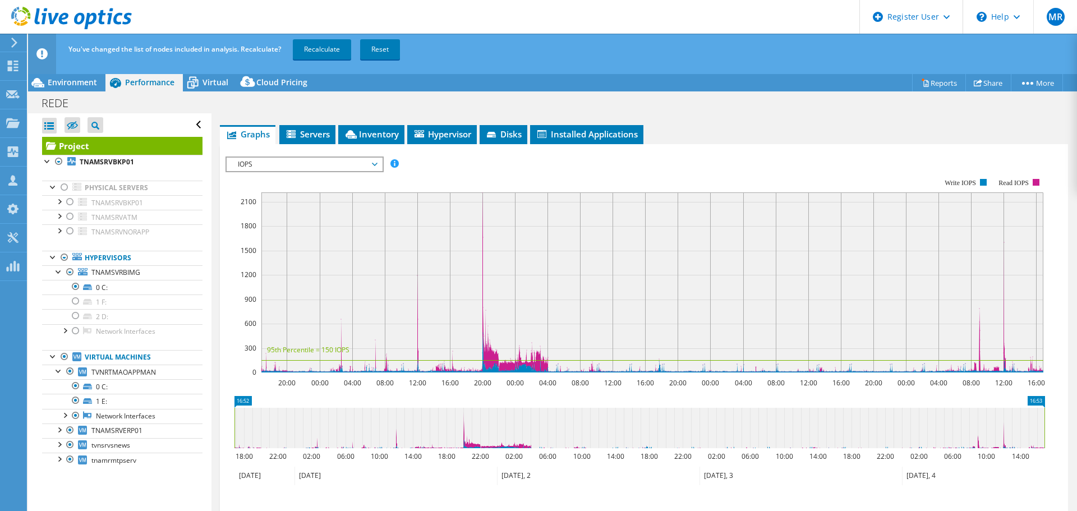
click at [317, 48] on link "Recalculate" at bounding box center [322, 49] width 58 height 20
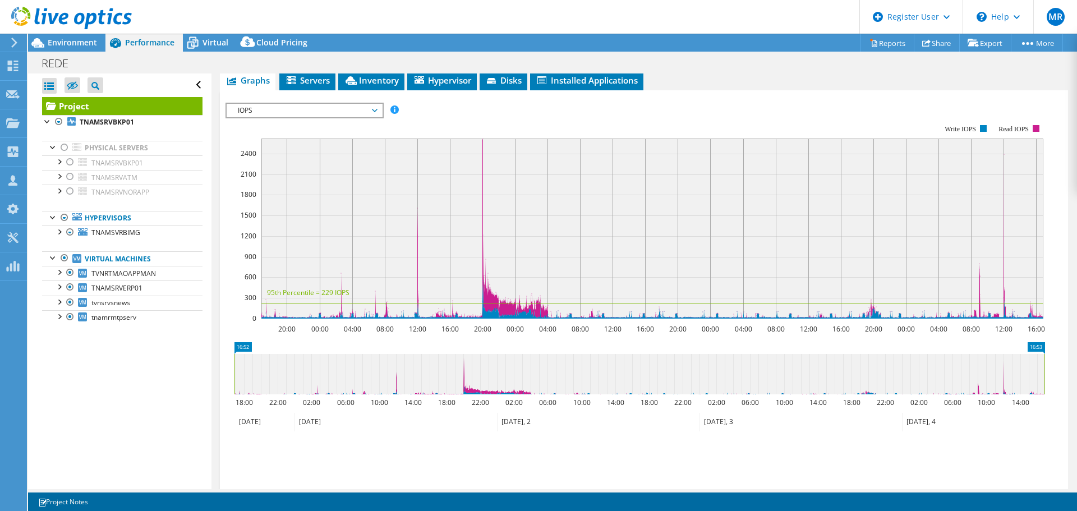
scroll to position [42, 0]
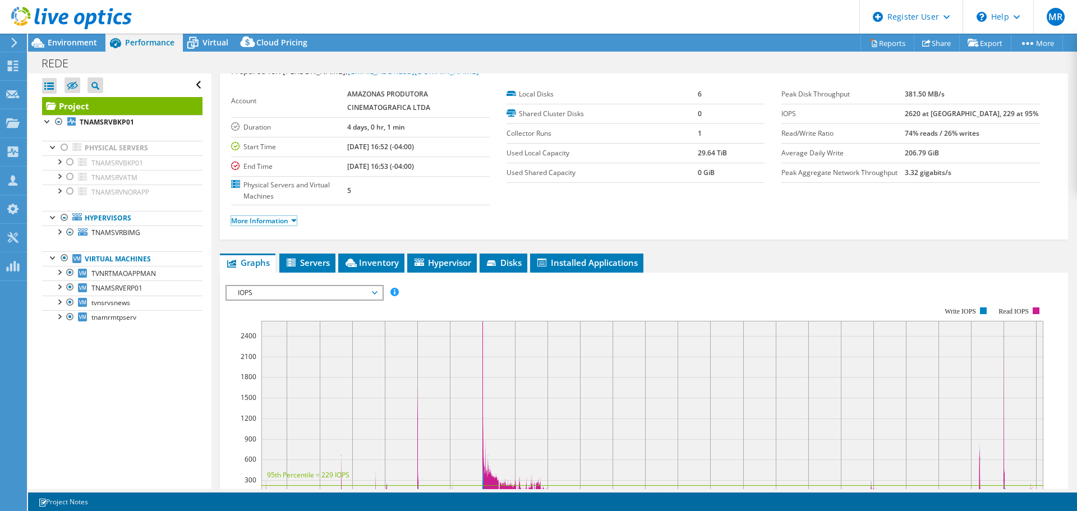
click at [257, 220] on link "More Information" at bounding box center [264, 221] width 66 height 10
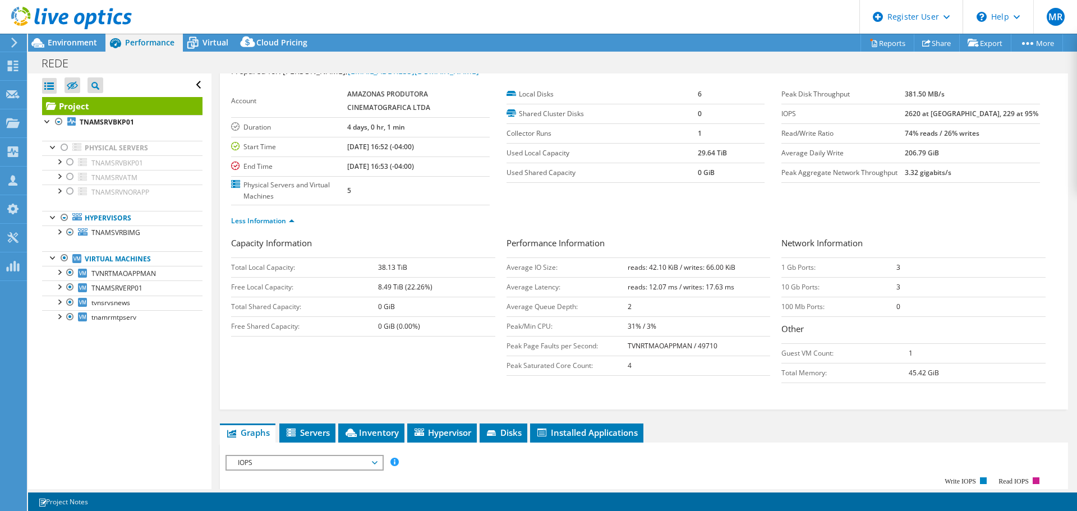
click at [60, 45] on span "Environment" at bounding box center [72, 42] width 49 height 11
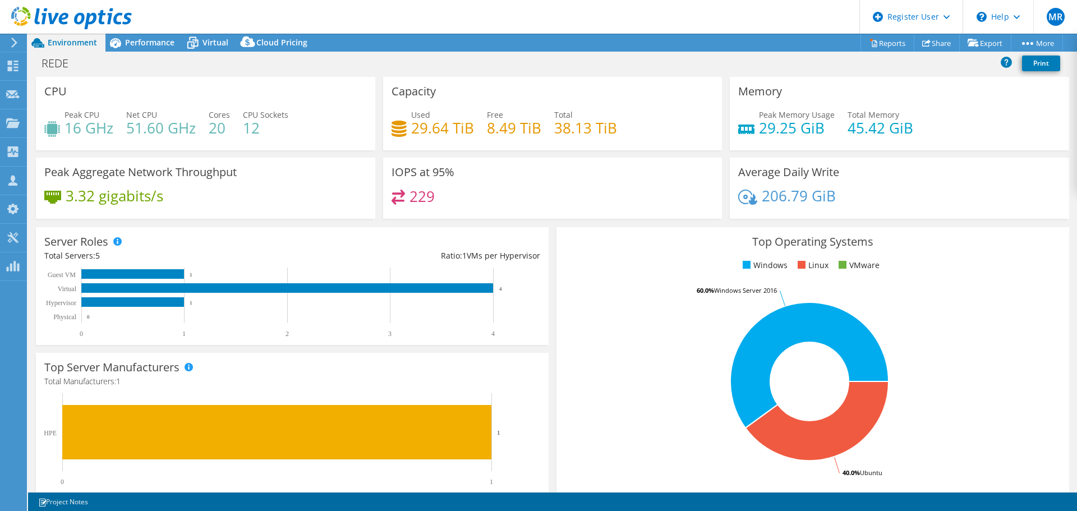
click at [172, 43] on span "Performance" at bounding box center [149, 42] width 49 height 11
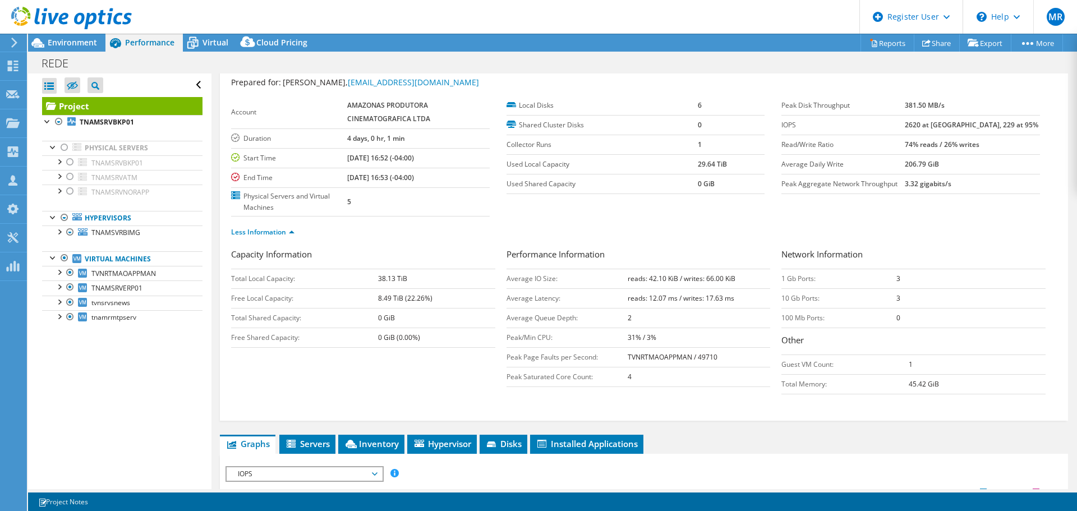
scroll to position [0, 0]
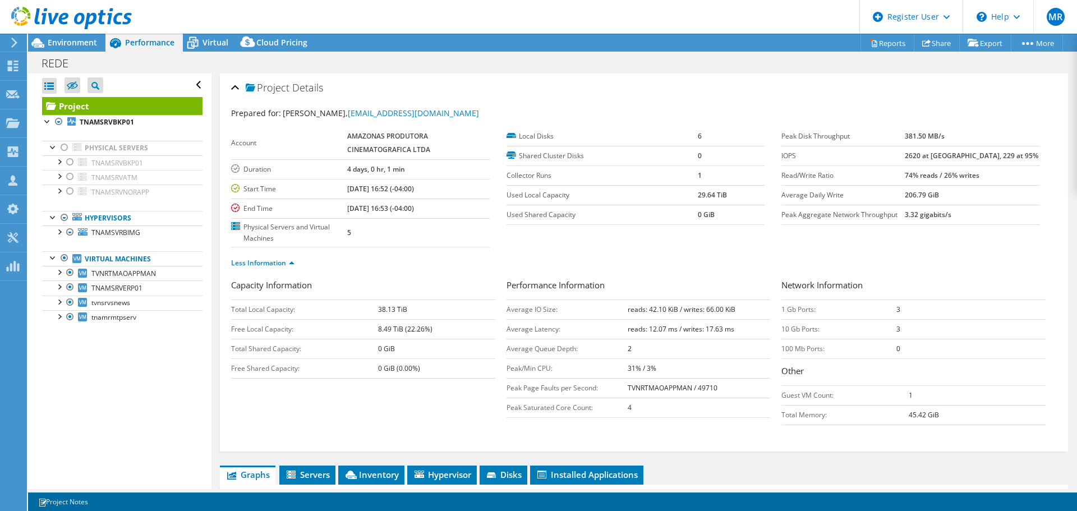
click at [60, 40] on span "Environment" at bounding box center [72, 42] width 49 height 11
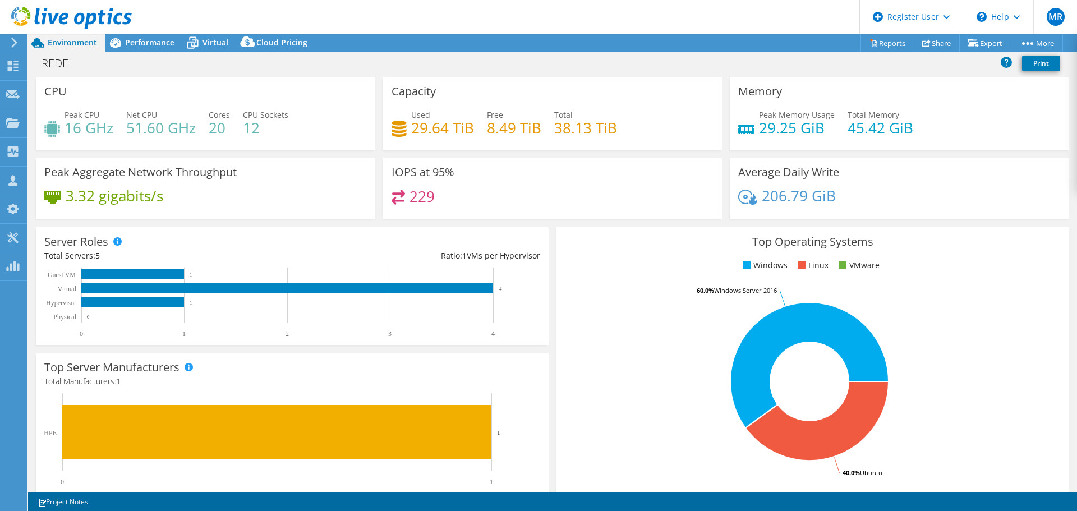
click at [152, 44] on span "Performance" at bounding box center [149, 42] width 49 height 11
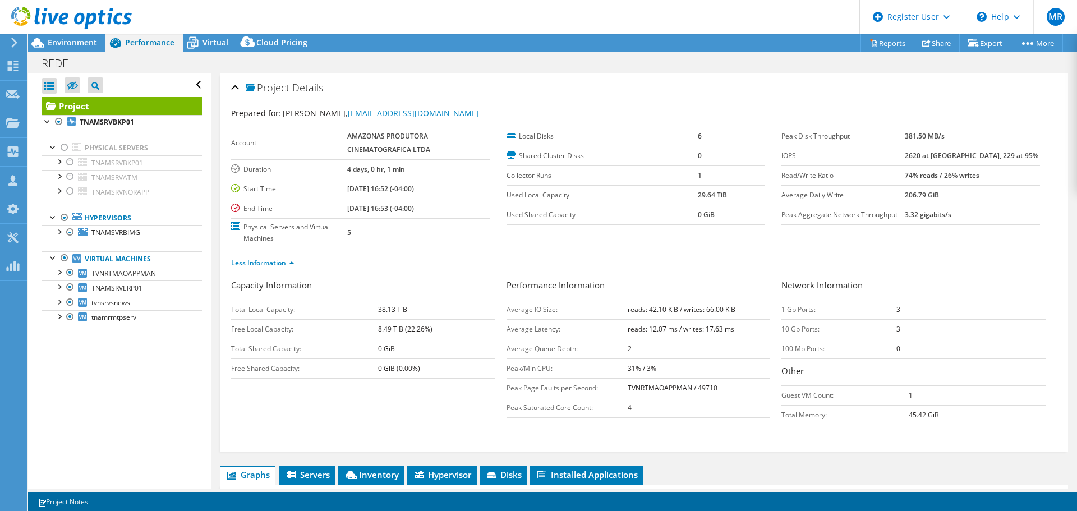
click at [61, 123] on div at bounding box center [58, 121] width 11 height 13
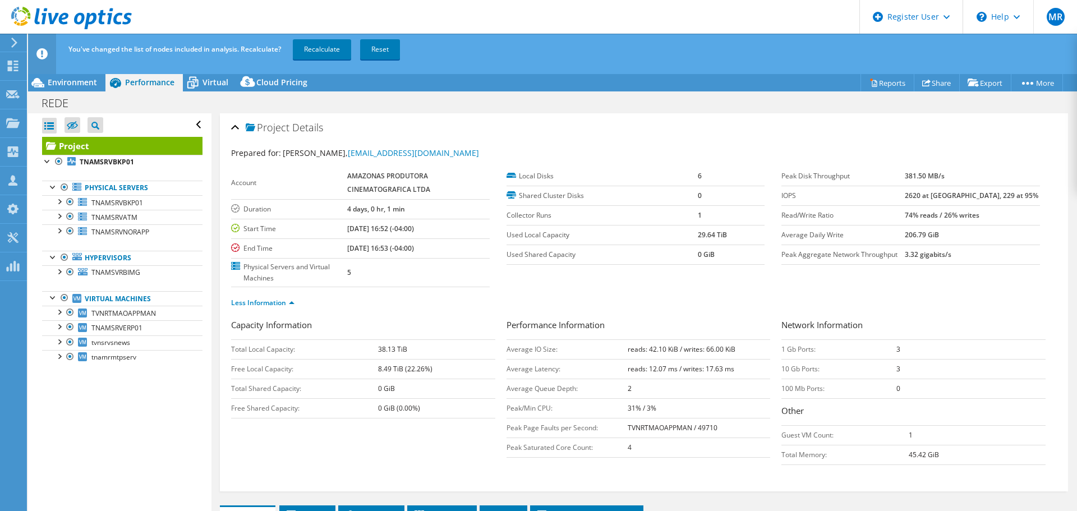
click at [331, 46] on link "Recalculate" at bounding box center [322, 49] width 58 height 20
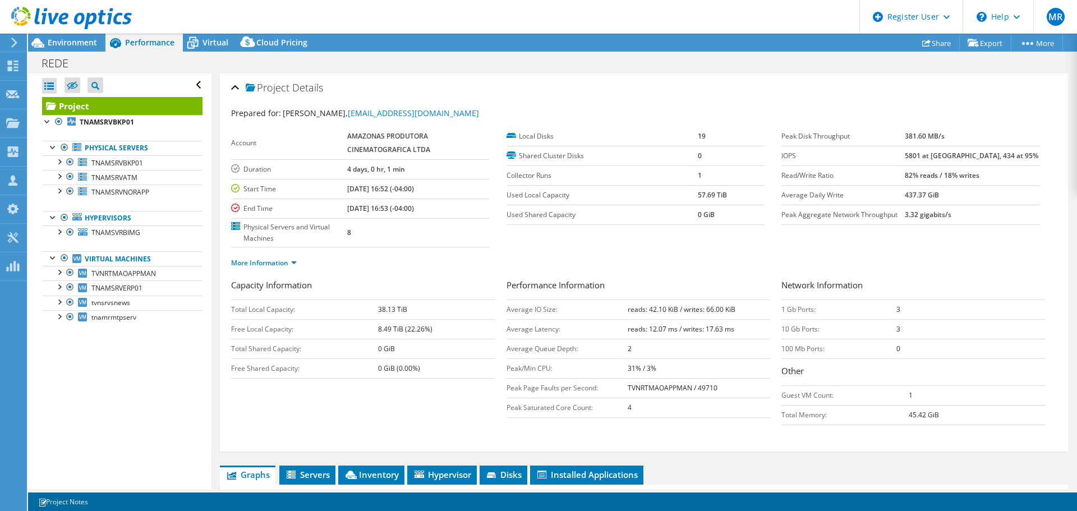
click at [68, 44] on span "Environment" at bounding box center [72, 42] width 49 height 11
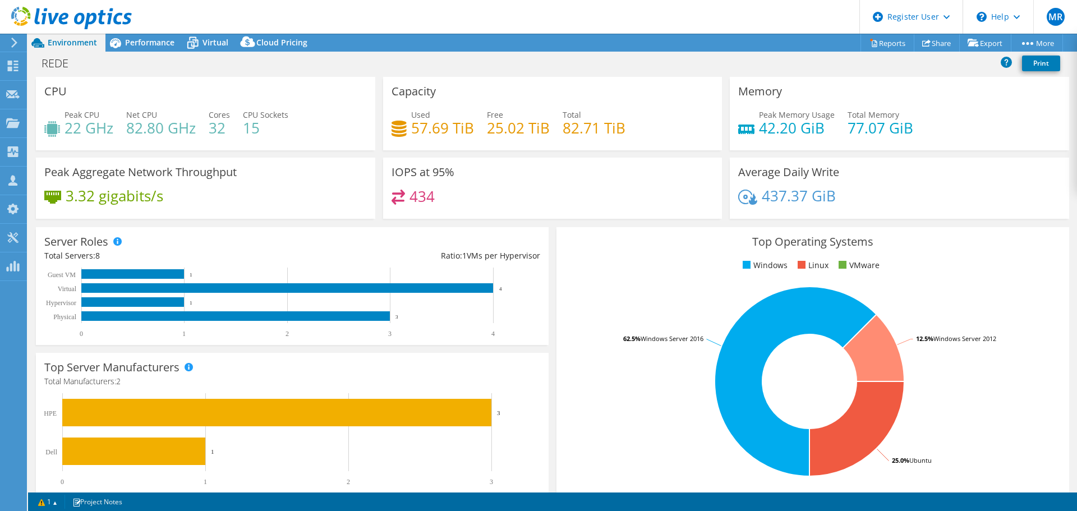
click at [83, 43] on span "Environment" at bounding box center [72, 42] width 49 height 11
click at [163, 45] on span "Performance" at bounding box center [149, 42] width 49 height 11
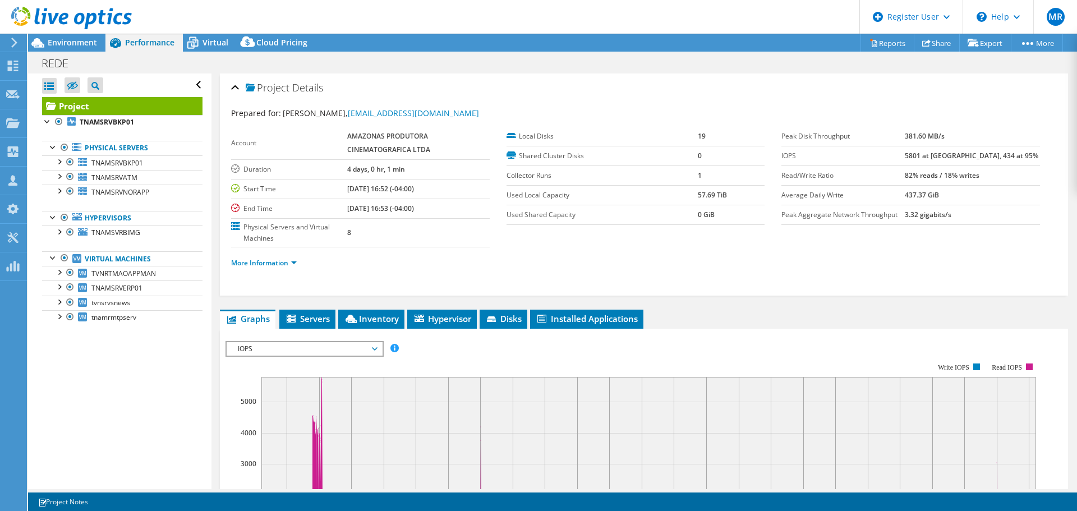
click at [71, 229] on div at bounding box center [69, 231] width 11 height 13
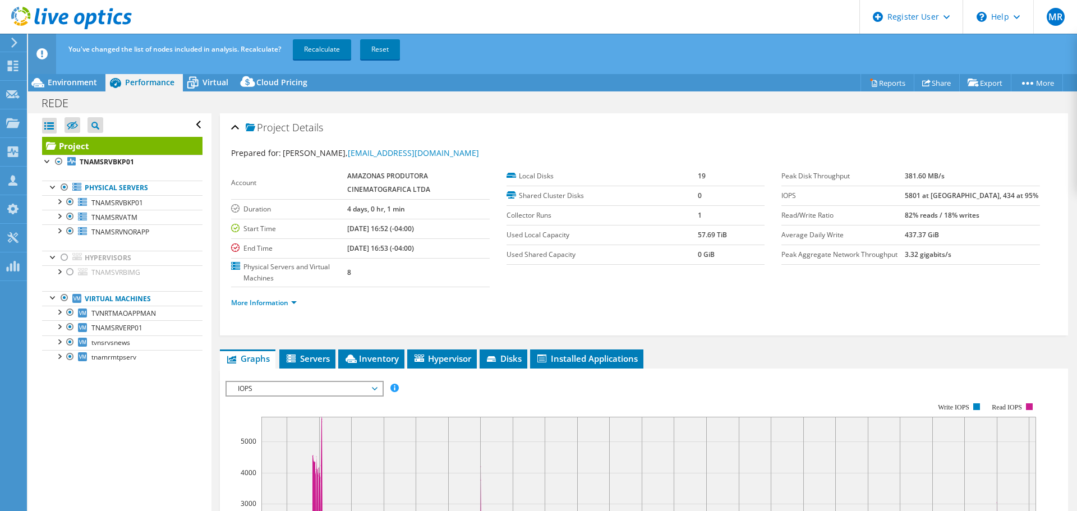
click at [332, 51] on link "Recalculate" at bounding box center [322, 49] width 58 height 20
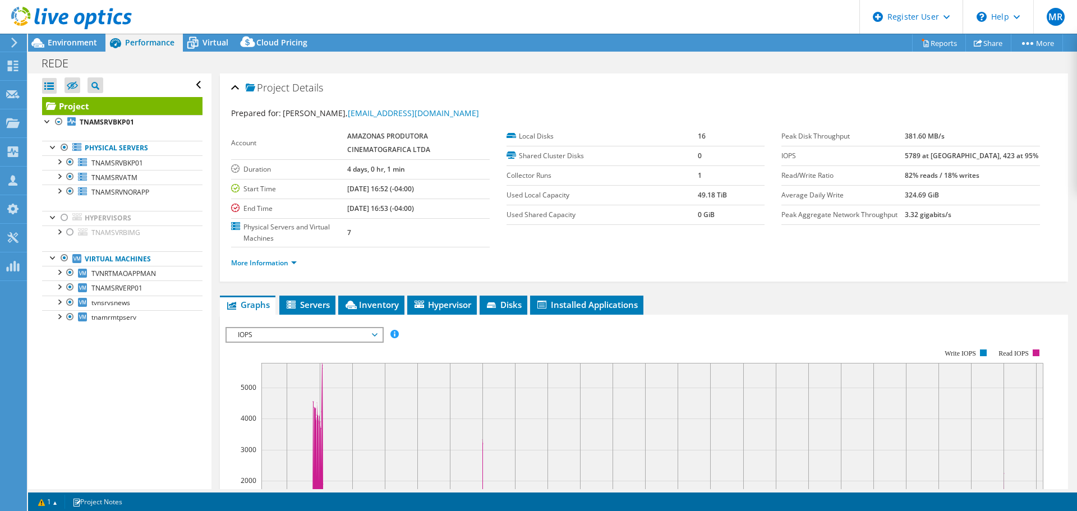
click at [89, 43] on span "Environment" at bounding box center [72, 42] width 49 height 11
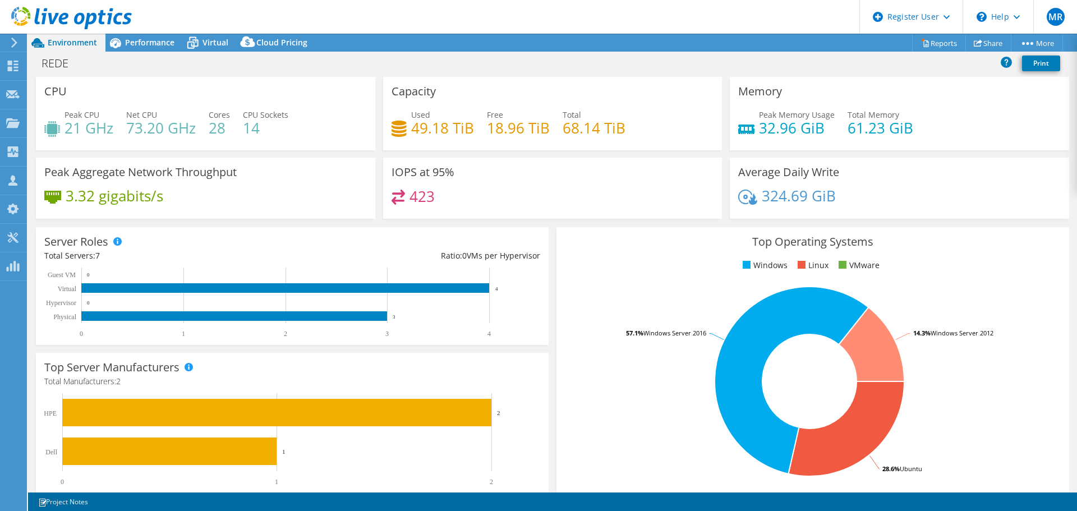
select select "USD"
click at [118, 40] on icon at bounding box center [115, 43] width 11 height 10
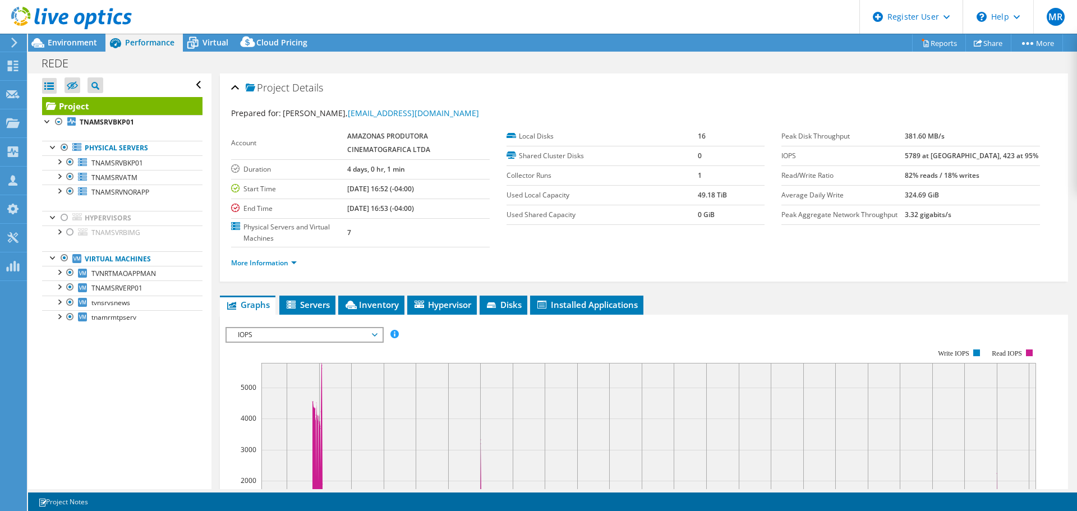
click at [64, 219] on div at bounding box center [64, 217] width 11 height 13
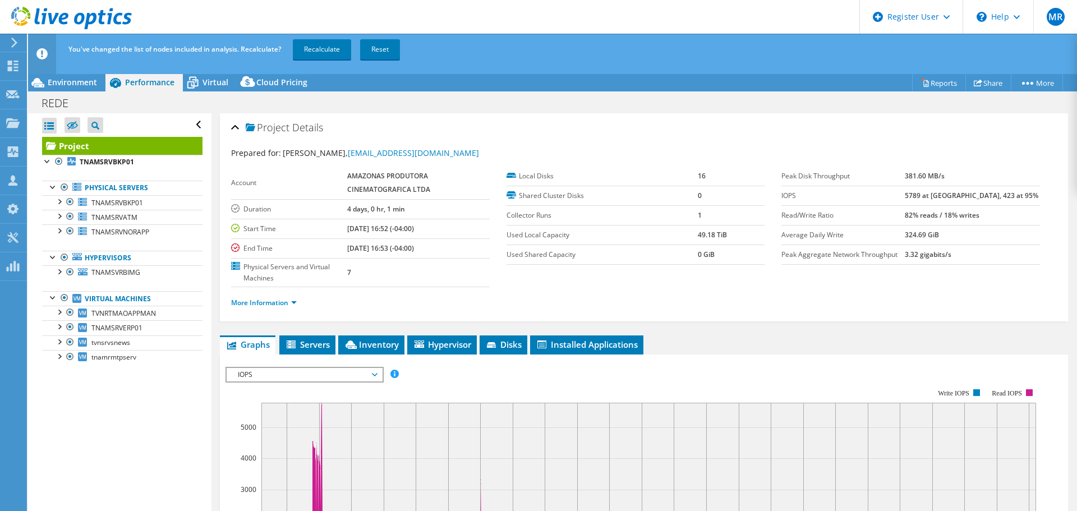
click at [296, 53] on link "Recalculate" at bounding box center [322, 49] width 58 height 20
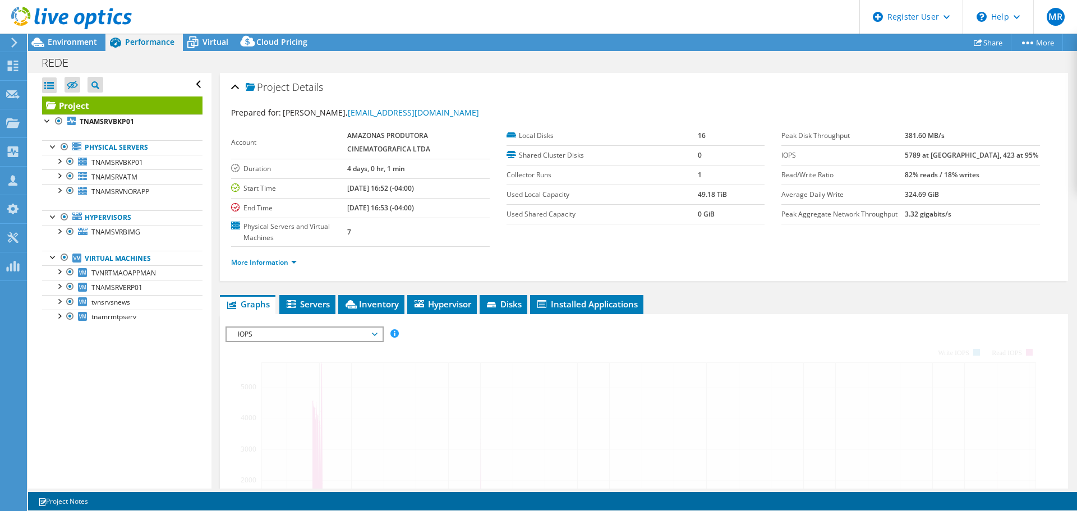
click at [79, 43] on span "Environment" at bounding box center [72, 41] width 49 height 11
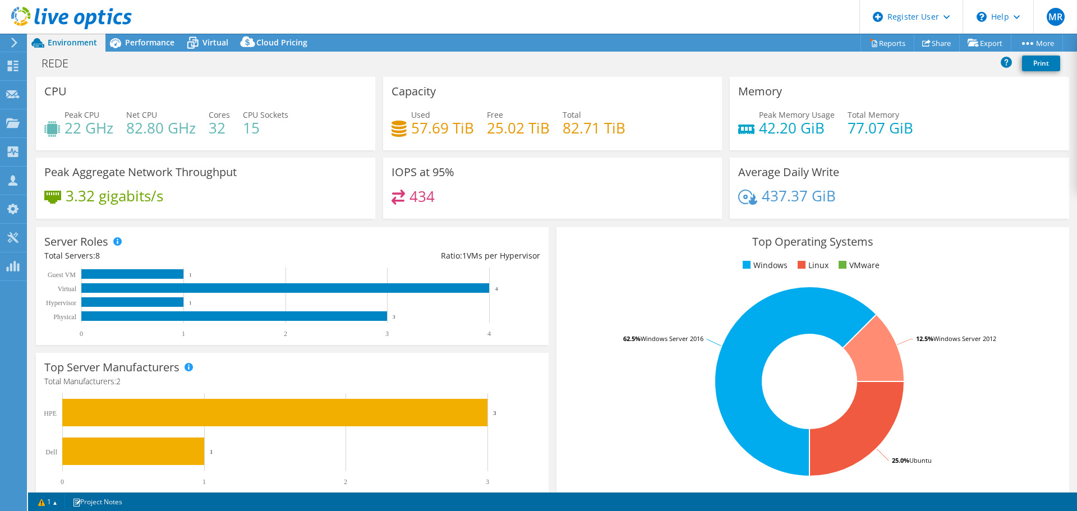
click at [141, 45] on span "Performance" at bounding box center [149, 42] width 49 height 11
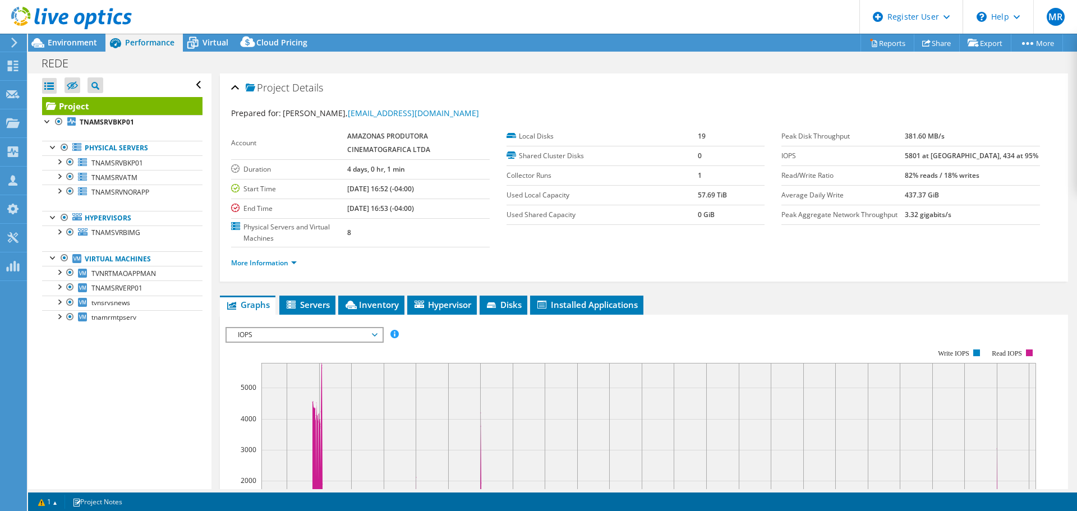
click at [90, 43] on span "Environment" at bounding box center [72, 42] width 49 height 11
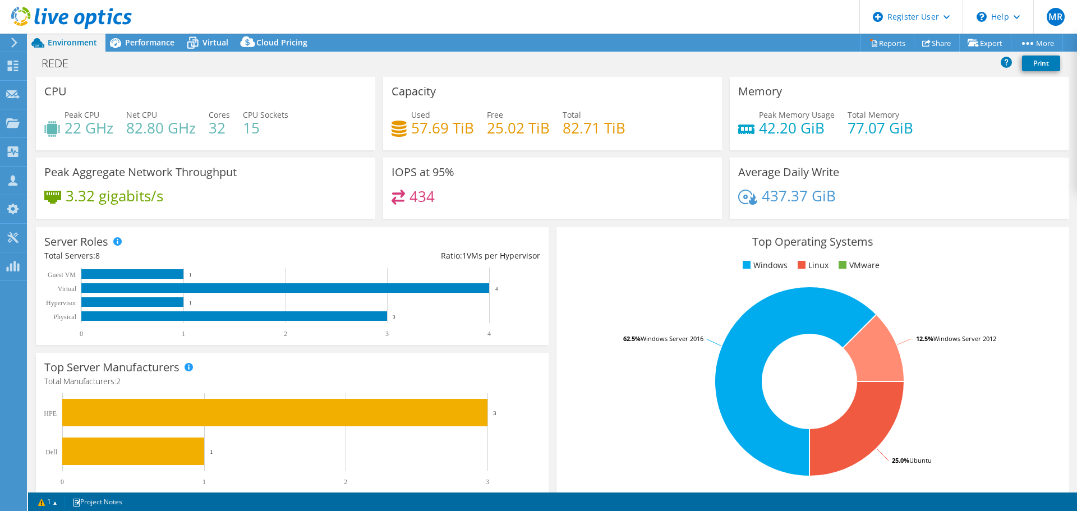
click at [147, 43] on span "Performance" at bounding box center [149, 42] width 49 height 11
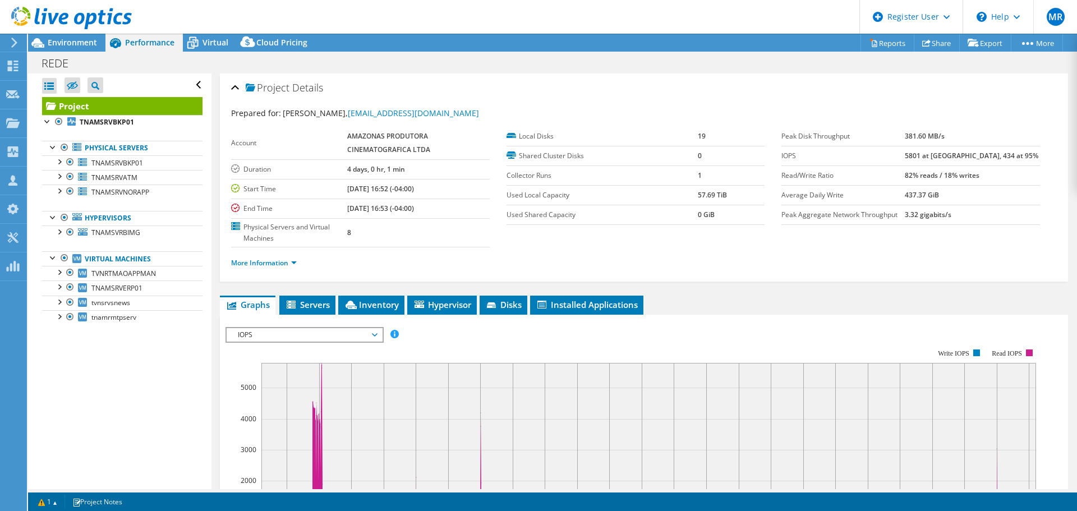
click at [93, 40] on span "Environment" at bounding box center [72, 42] width 49 height 11
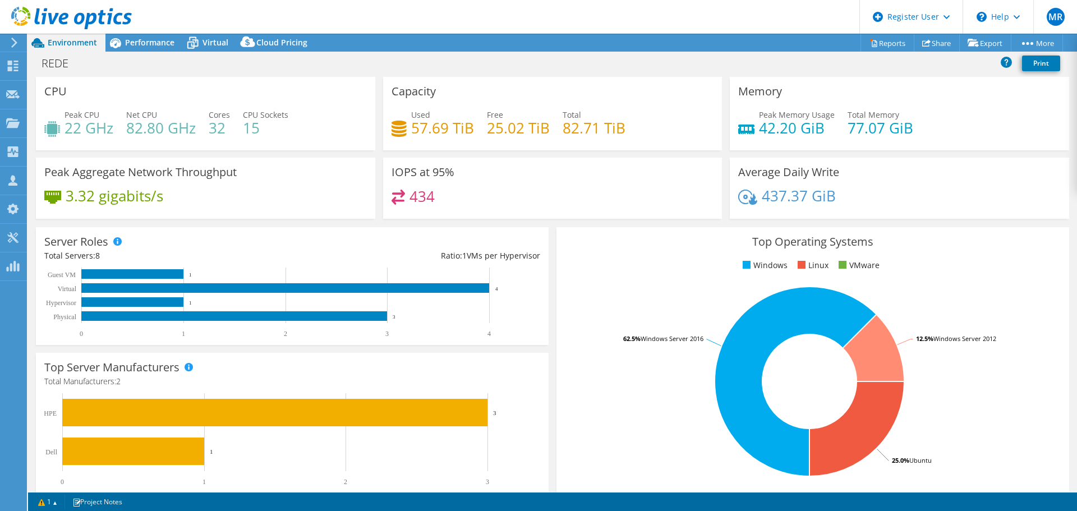
click at [159, 39] on span "Performance" at bounding box center [149, 42] width 49 height 11
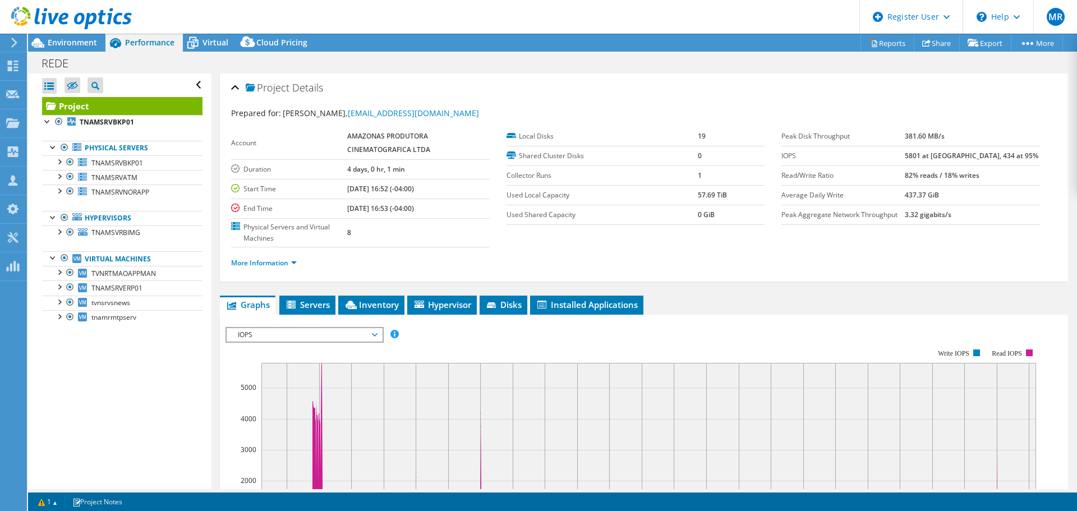
drag, startPoint x: 61, startPoint y: 43, endPoint x: 84, endPoint y: 43, distance: 23.0
click at [61, 43] on span "Environment" at bounding box center [72, 42] width 49 height 11
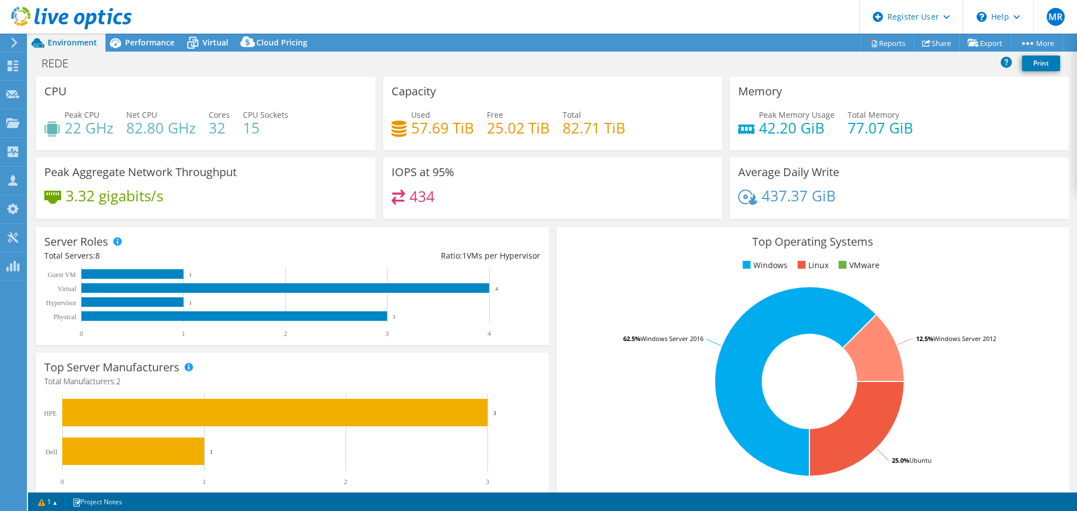
click at [146, 46] on span "Performance" at bounding box center [149, 42] width 49 height 11
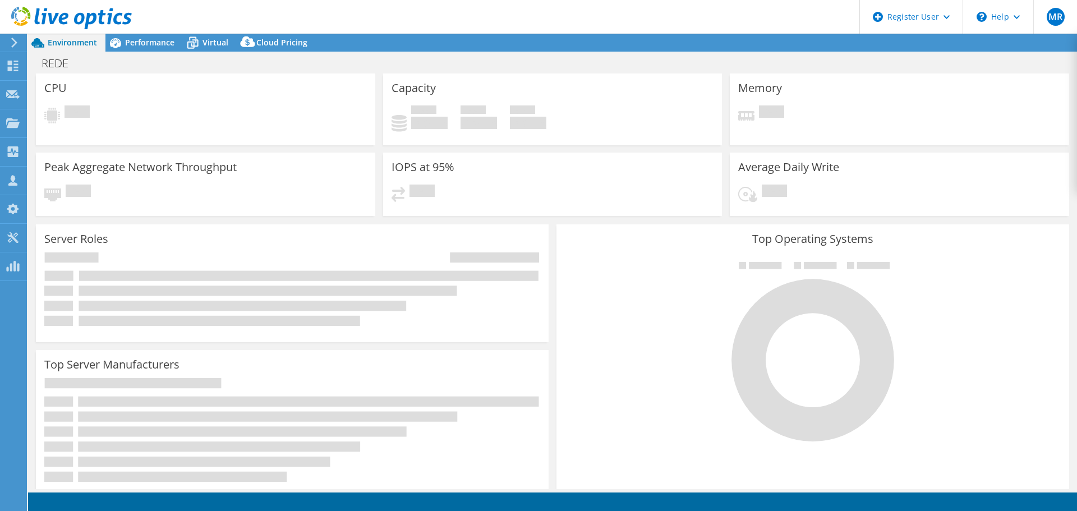
select select "USD"
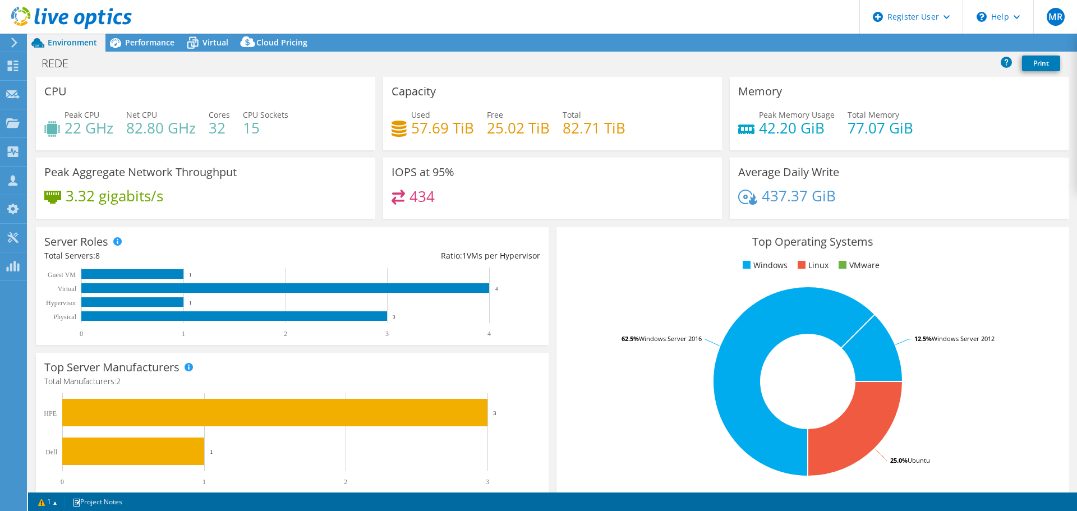
click at [156, 40] on span "Performance" at bounding box center [149, 42] width 49 height 11
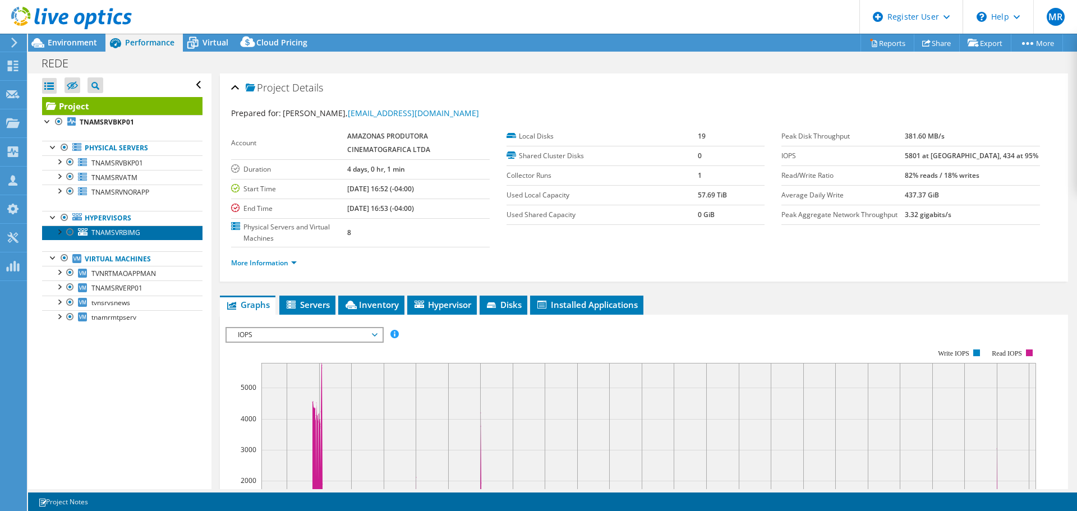
click at [121, 229] on span "TNAMSVRBIMG" at bounding box center [115, 233] width 49 height 10
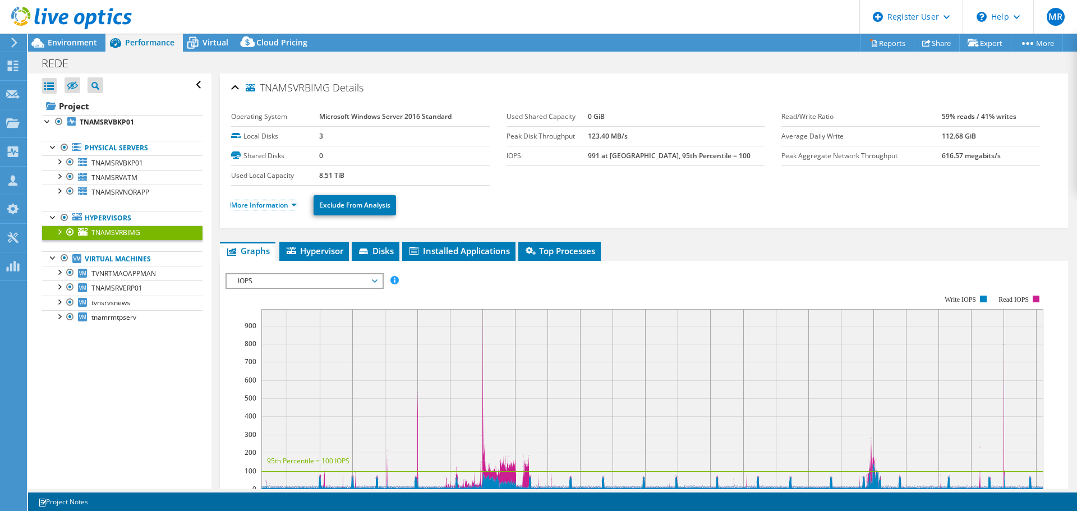
click at [251, 207] on link "More Information" at bounding box center [264, 205] width 66 height 10
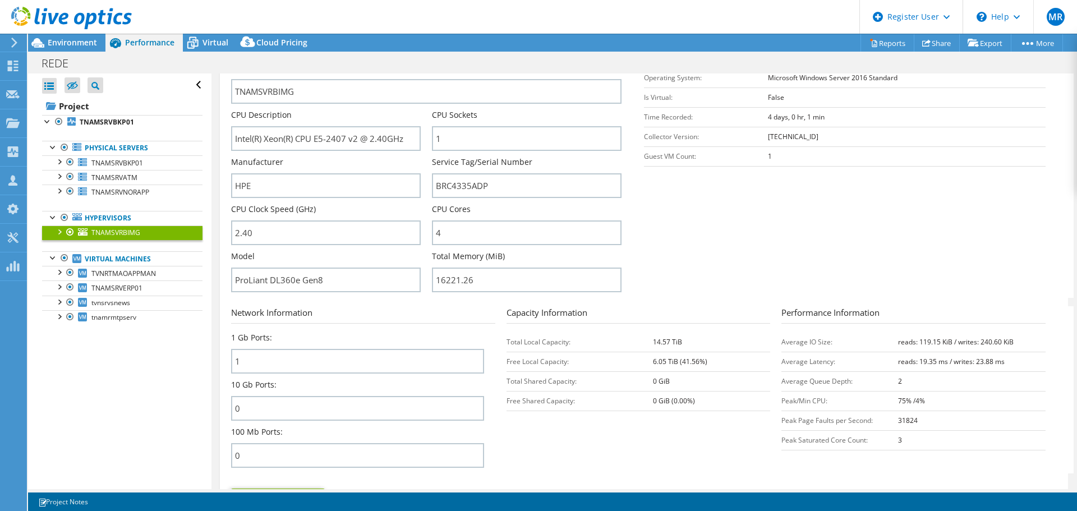
scroll to position [336, 0]
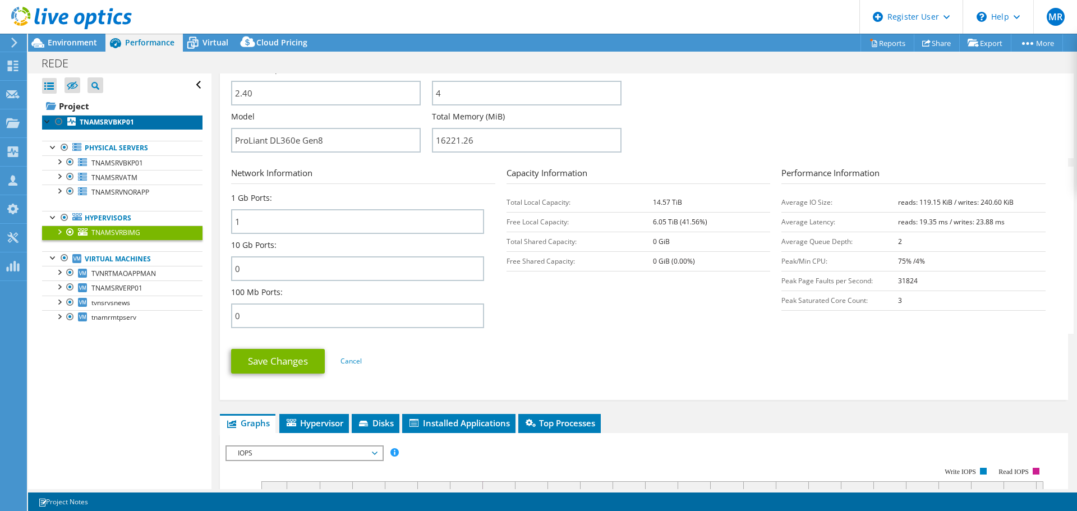
click at [114, 119] on b "TNAMSRVBKP01" at bounding box center [107, 122] width 54 height 10
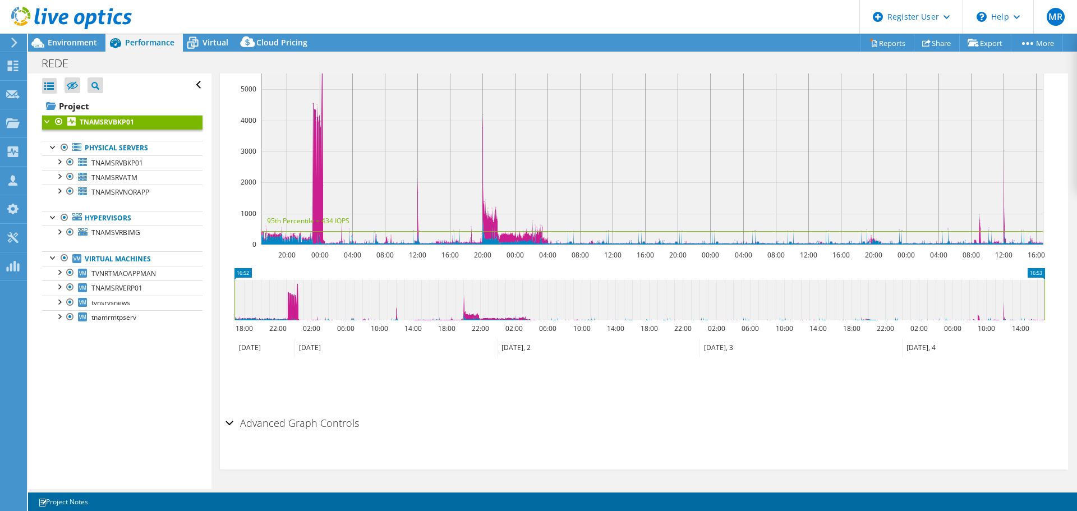
scroll to position [0, 0]
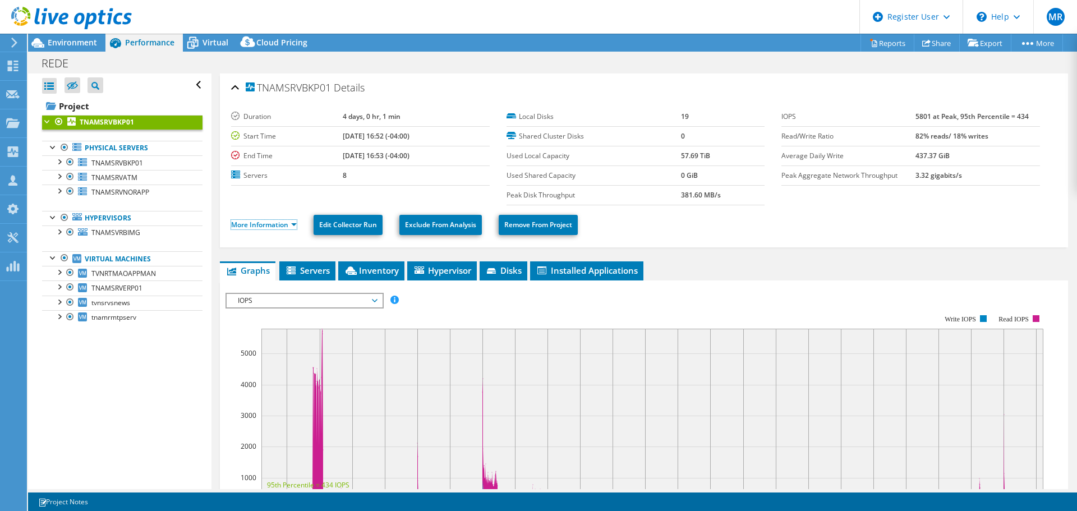
click at [265, 225] on link "More Information" at bounding box center [264, 225] width 66 height 10
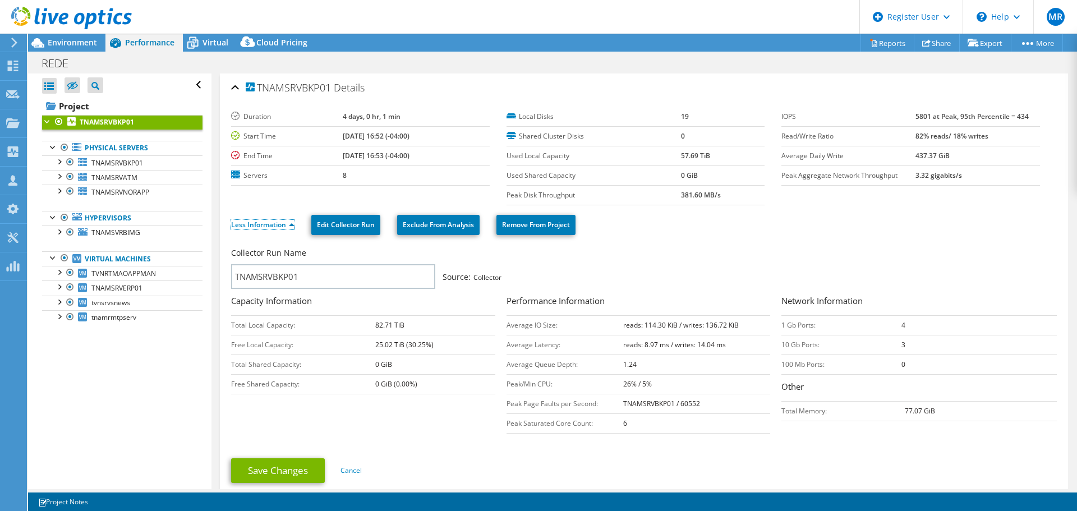
click at [265, 225] on link "Less Information" at bounding box center [262, 225] width 63 height 10
